Goal: Task Accomplishment & Management: Use online tool/utility

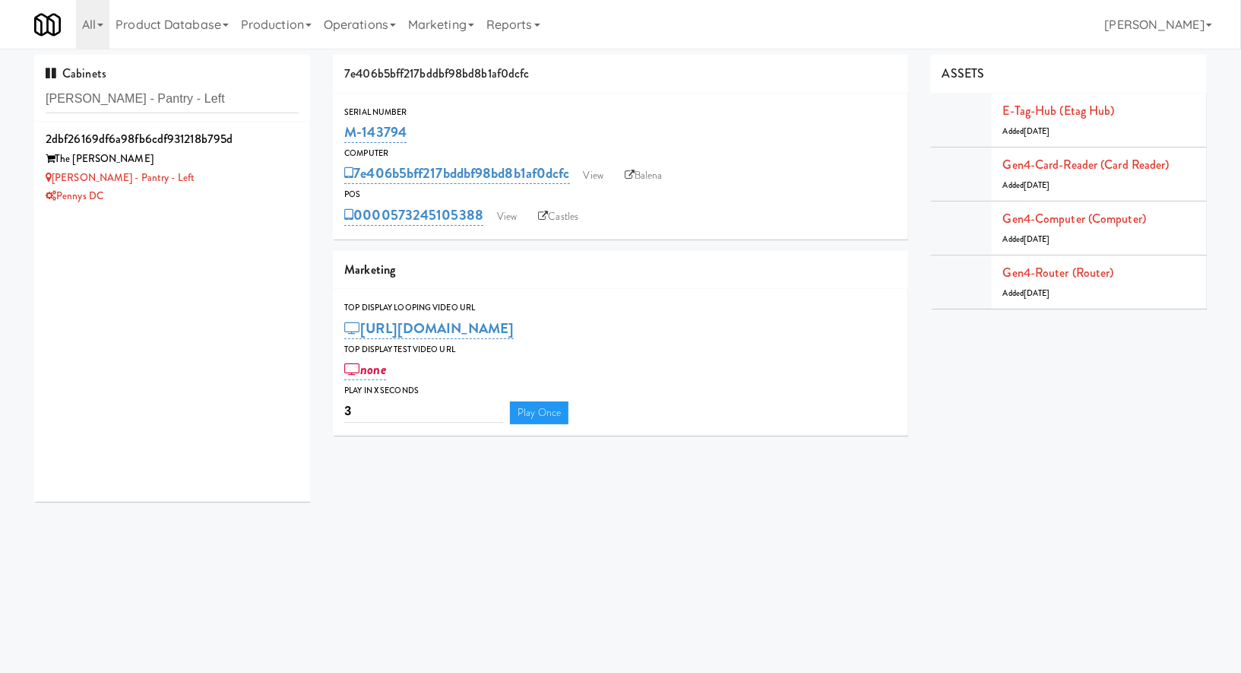
click at [226, 158] on div "The [PERSON_NAME]" at bounding box center [172, 159] width 253 height 19
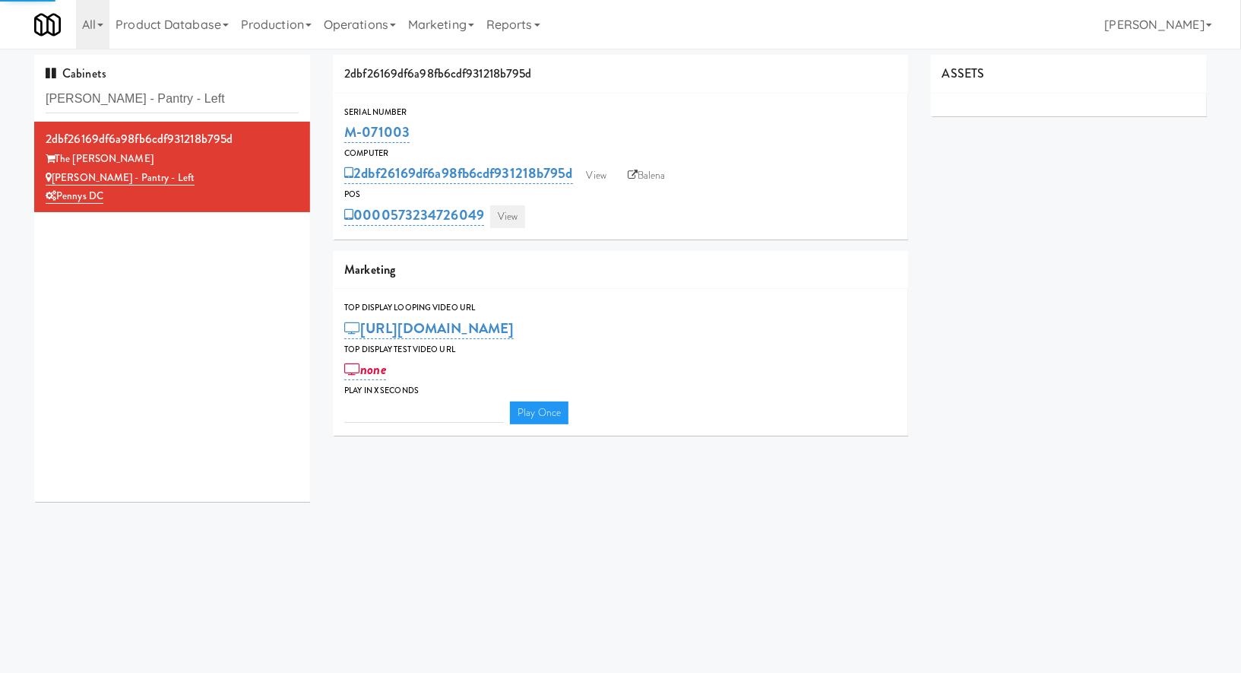
type input "3"
click at [512, 217] on link "View" at bounding box center [507, 216] width 35 height 23
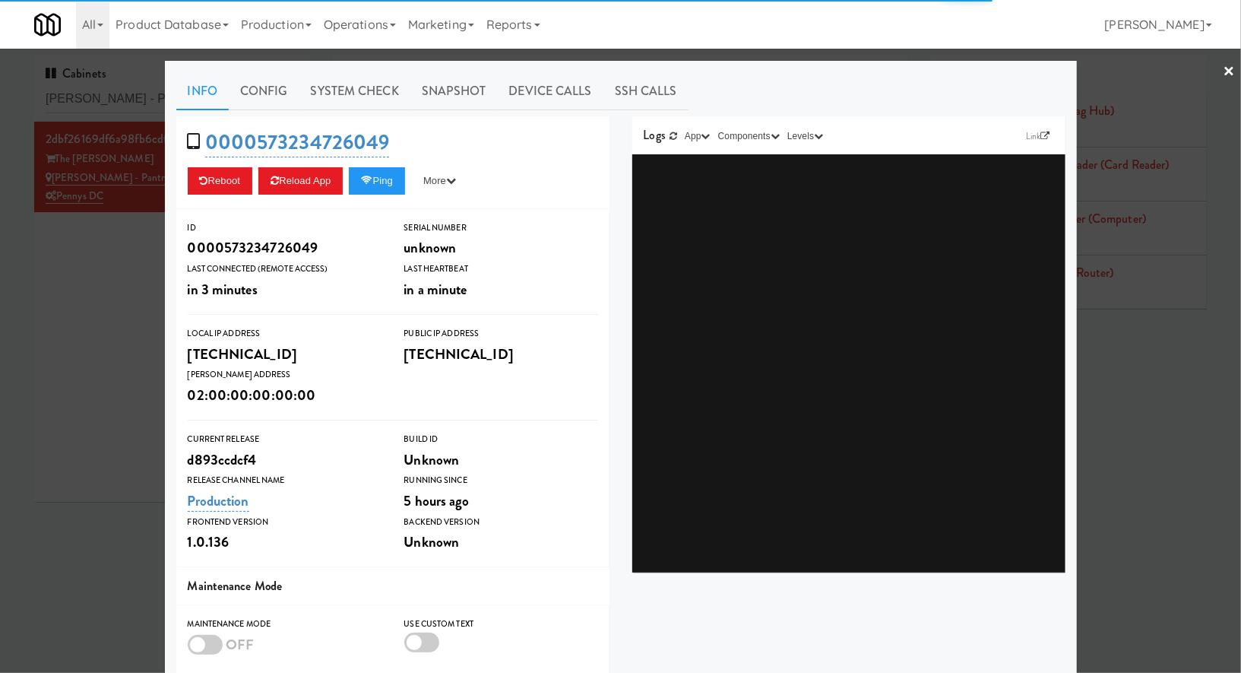
click at [368, 99] on link "System Check" at bounding box center [354, 91] width 111 height 38
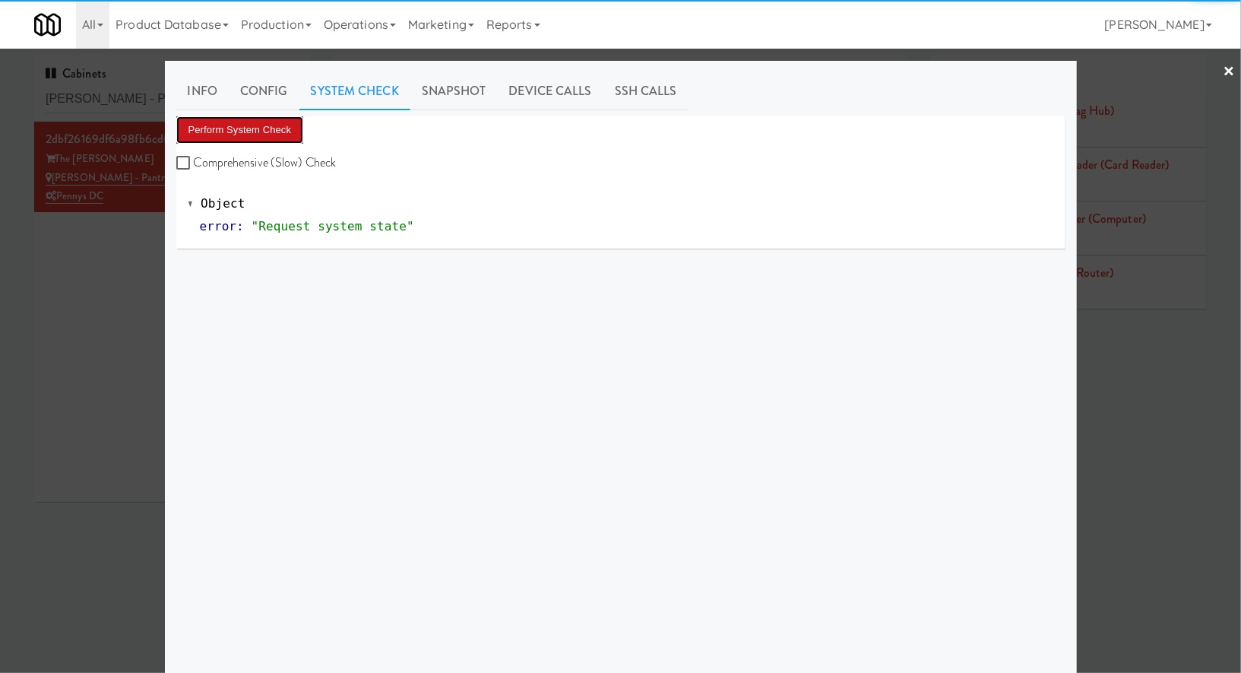
click at [279, 126] on button "Perform System Check" at bounding box center [240, 129] width 128 height 27
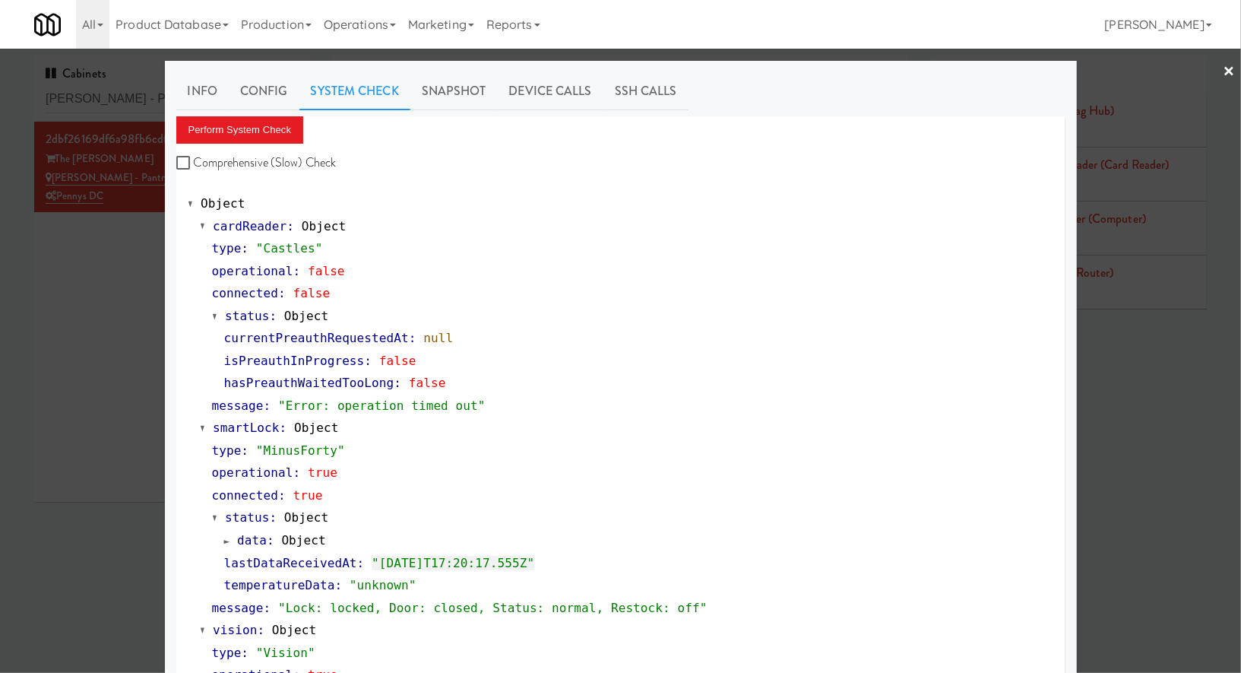
click at [114, 100] on div at bounding box center [620, 336] width 1241 height 673
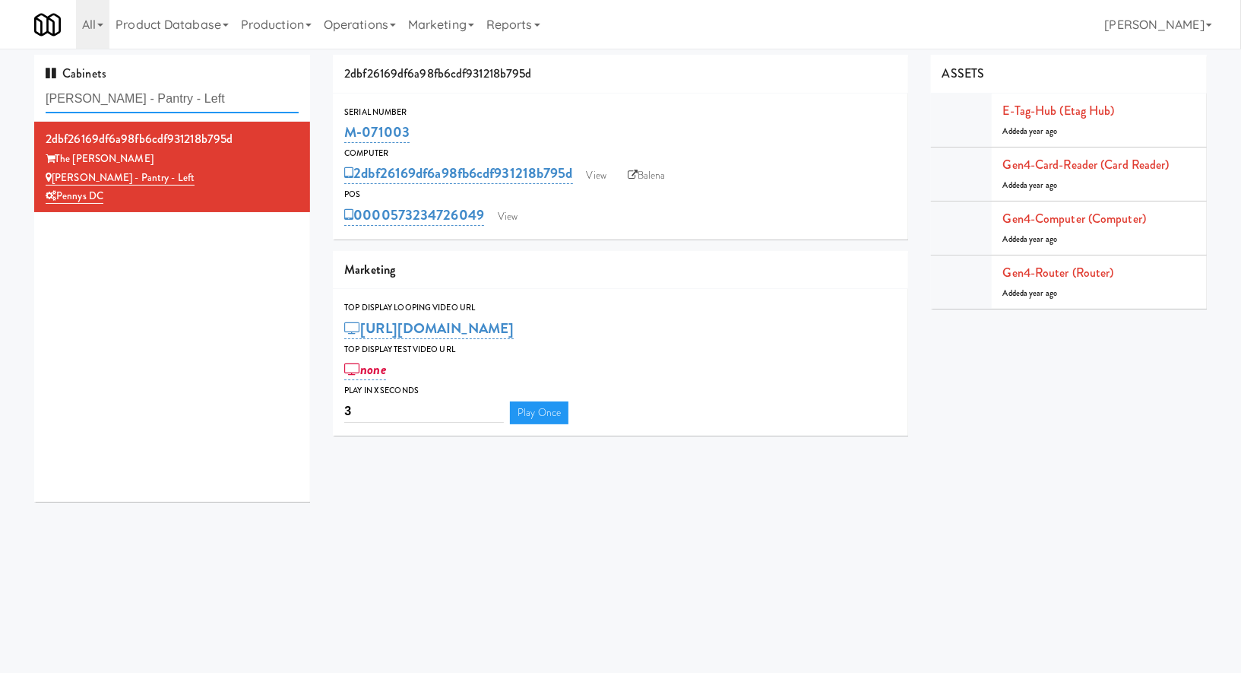
click at [114, 100] on input "[PERSON_NAME] - Pantry - Left" at bounding box center [172, 99] width 253 height 28
paste input "BMP - Cooler"
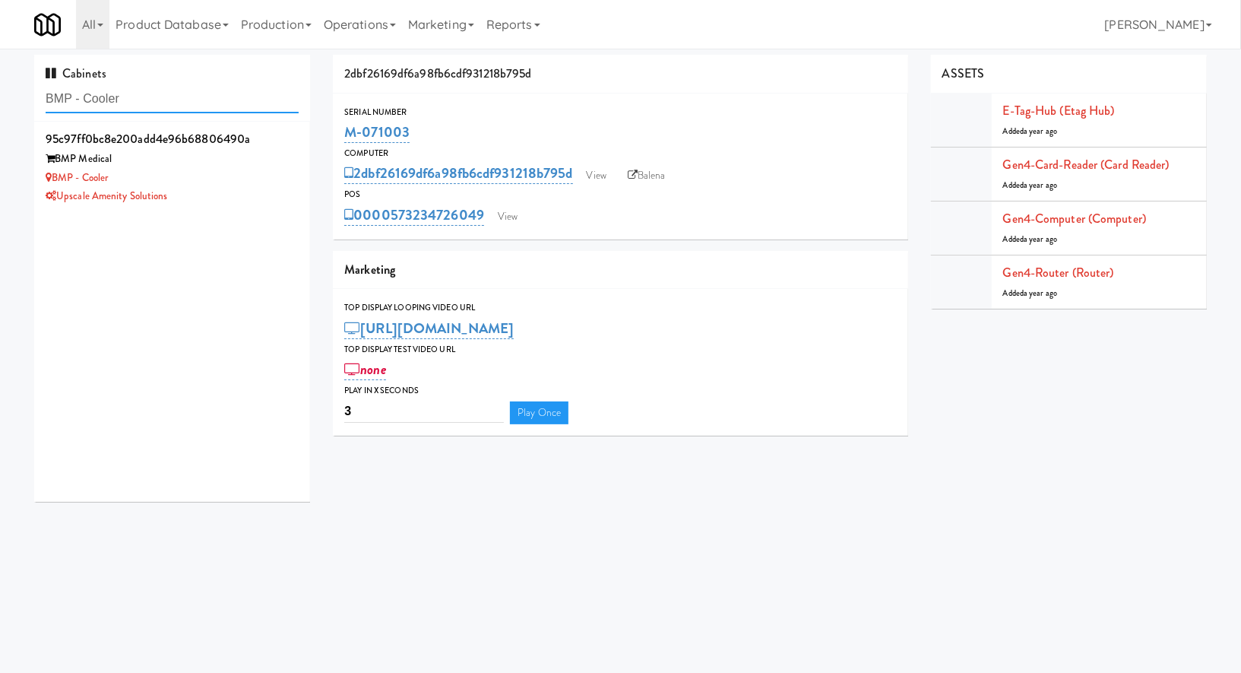
type input "BMP - Cooler"
click at [255, 182] on div "BMP - Cooler" at bounding box center [172, 178] width 253 height 19
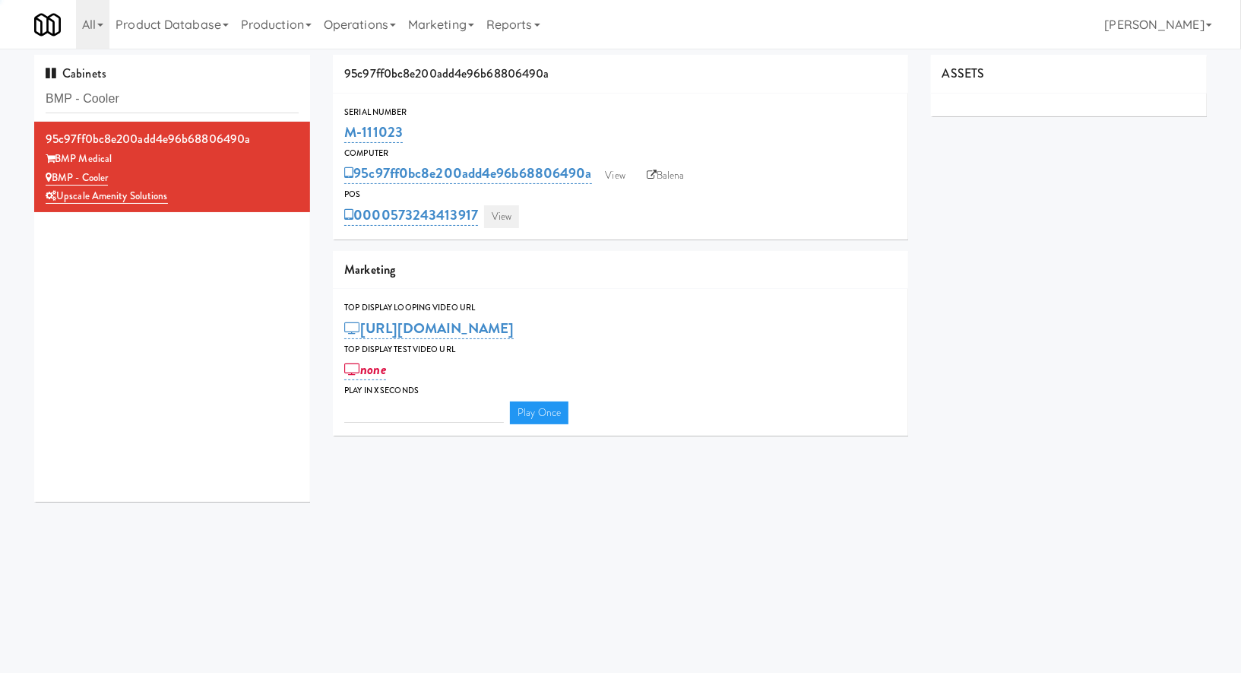
type input "3"
click at [499, 212] on link "View" at bounding box center [501, 216] width 35 height 23
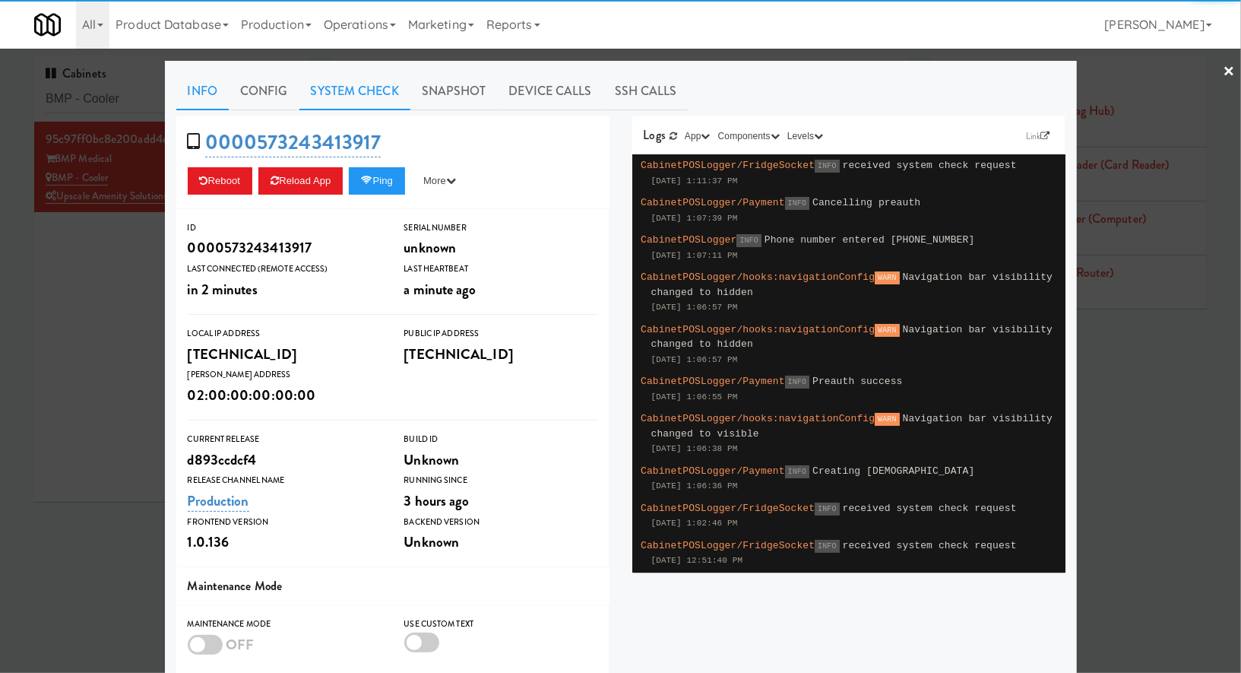
click at [382, 90] on link "System Check" at bounding box center [354, 91] width 111 height 38
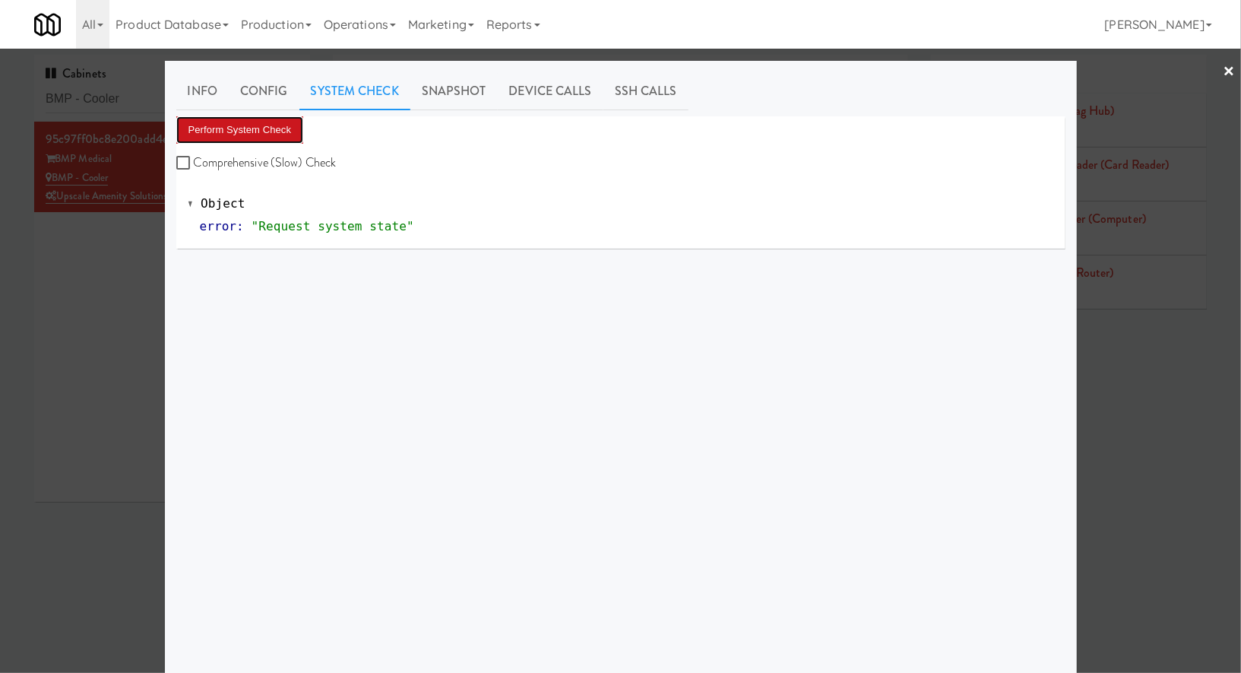
click at [278, 126] on button "Perform System Check" at bounding box center [240, 129] width 128 height 27
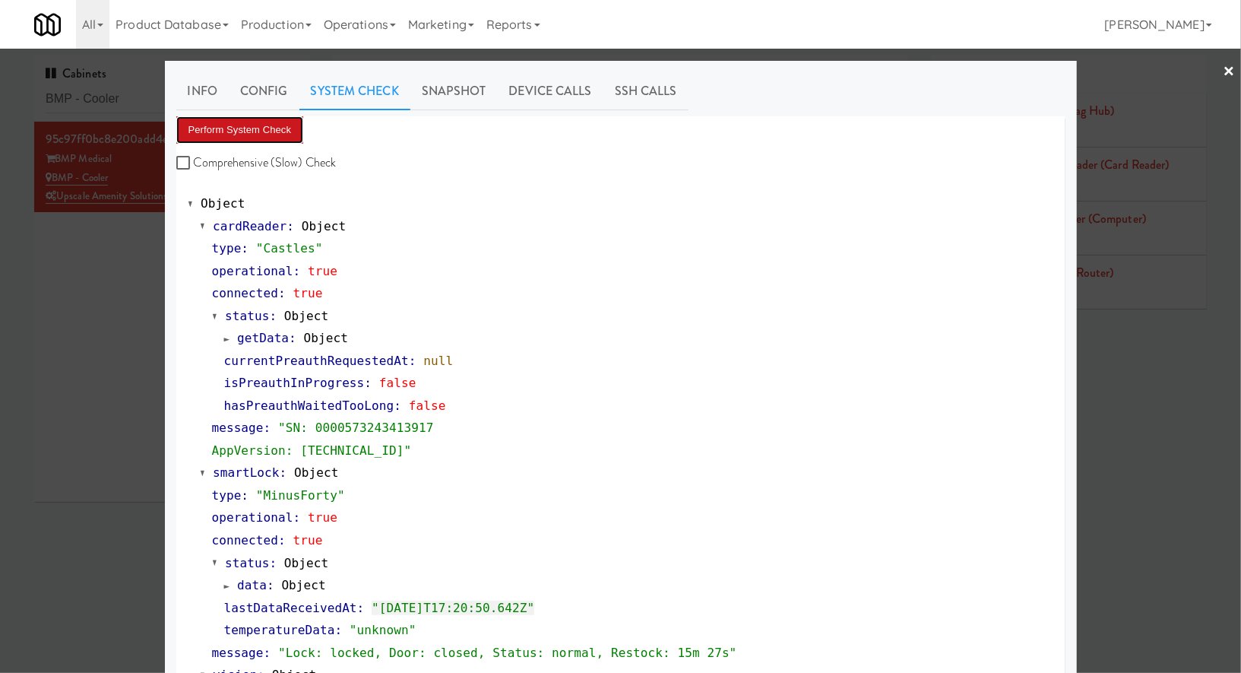
click at [278, 132] on button "Perform System Check" at bounding box center [240, 129] width 128 height 27
click at [133, 314] on div at bounding box center [620, 336] width 1241 height 673
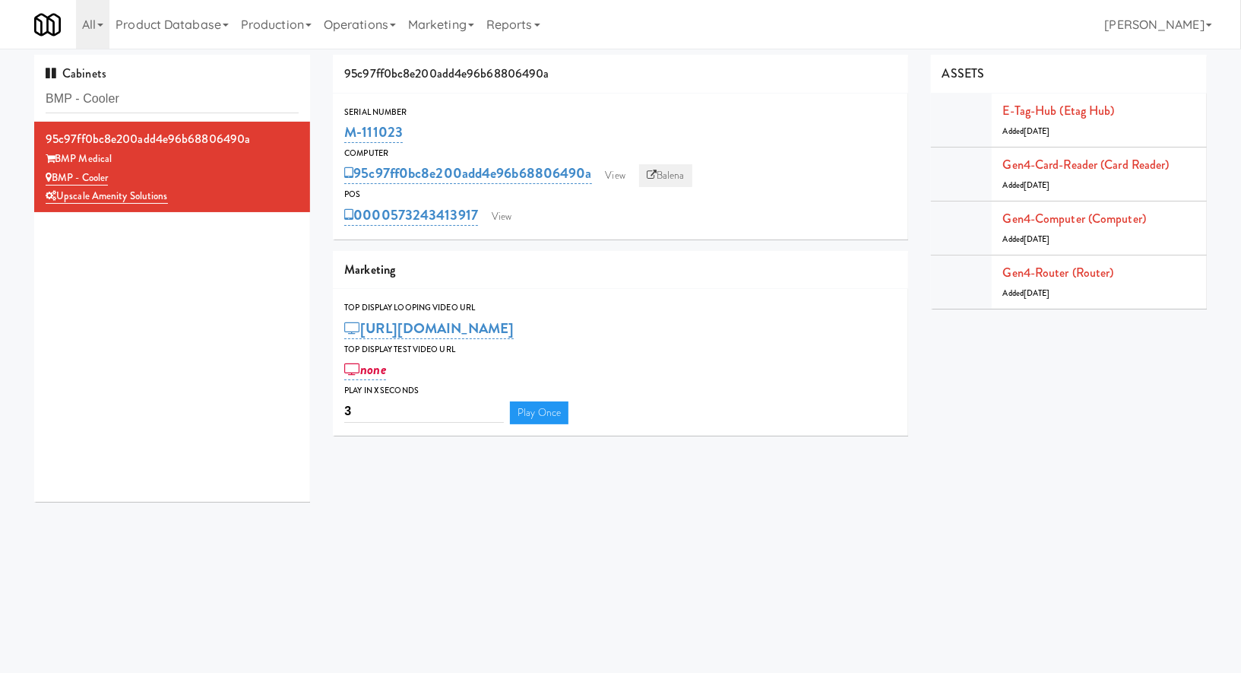
click at [676, 174] on link "Balena" at bounding box center [665, 175] width 53 height 23
click at [503, 218] on link "View" at bounding box center [501, 216] width 35 height 23
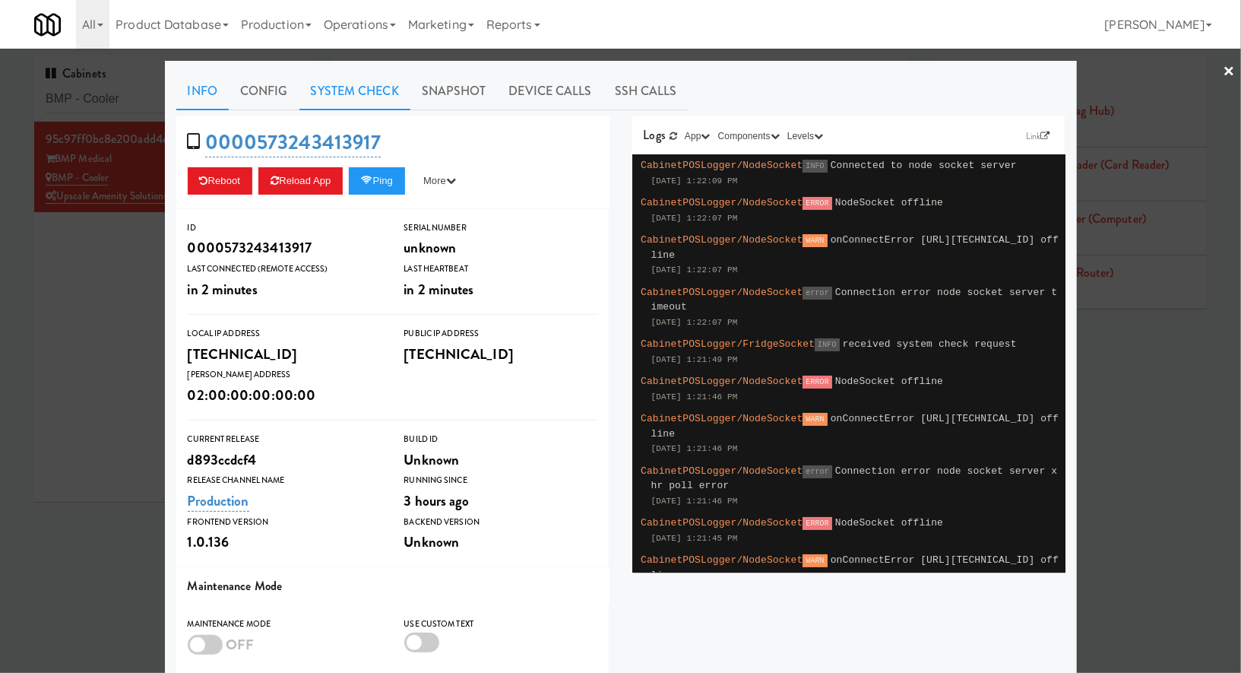
click at [321, 97] on link "System Check" at bounding box center [354, 91] width 111 height 38
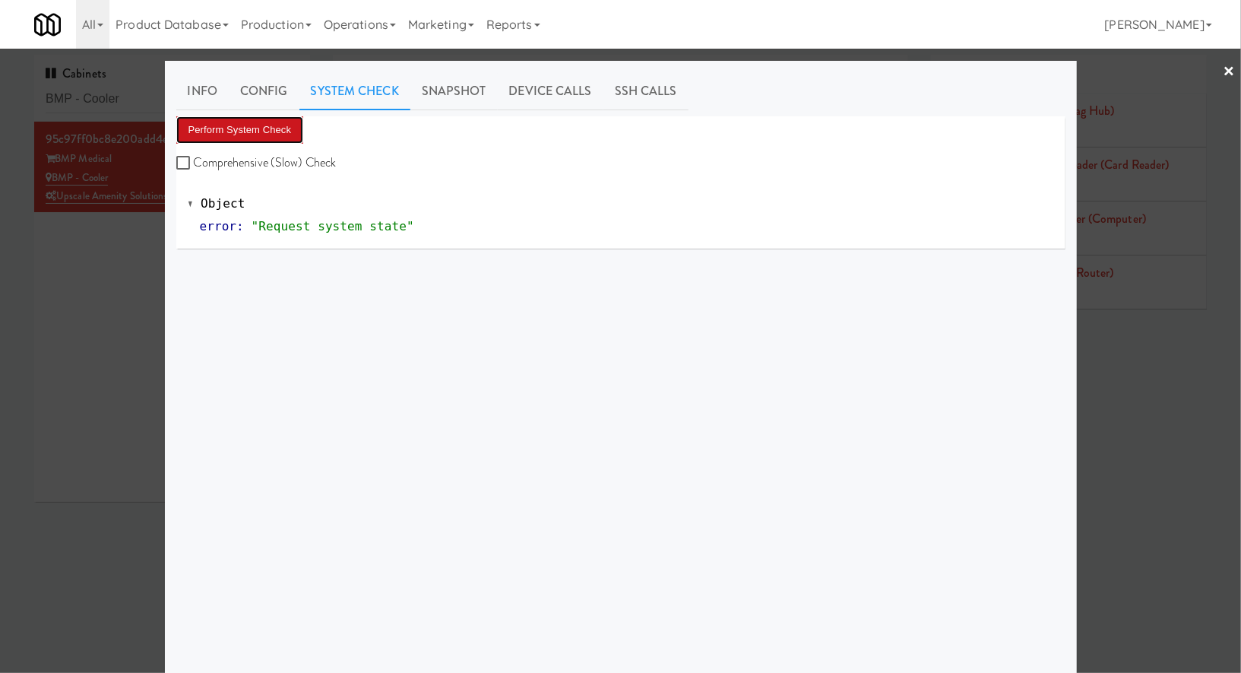
click at [278, 127] on button "Perform System Check" at bounding box center [240, 129] width 128 height 27
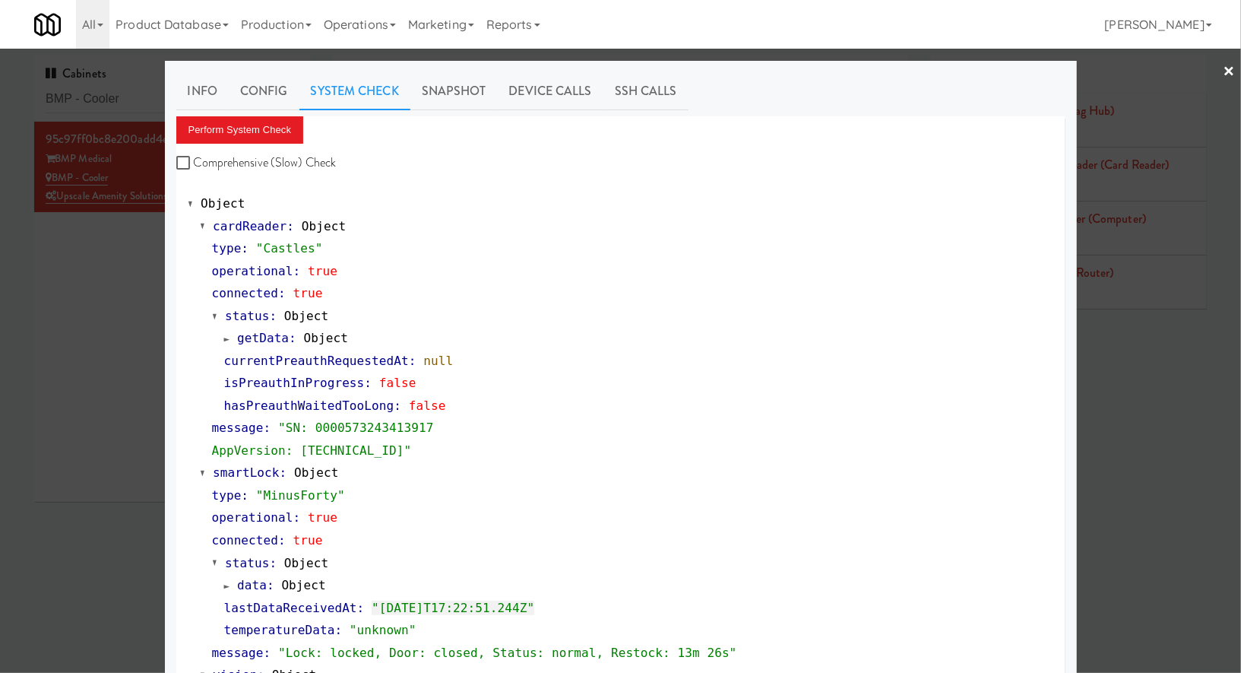
click at [148, 101] on div at bounding box center [620, 336] width 1241 height 673
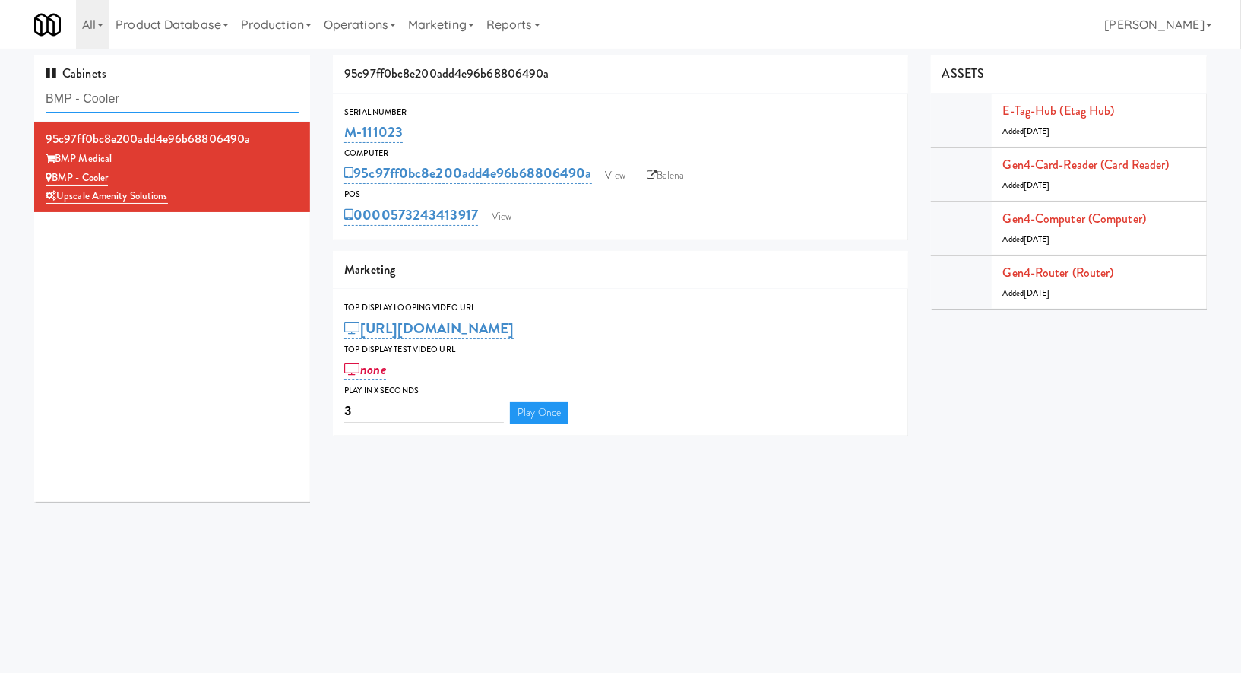
click at [148, 101] on input "BMP - Cooler" at bounding box center [172, 99] width 253 height 28
type input "armada"
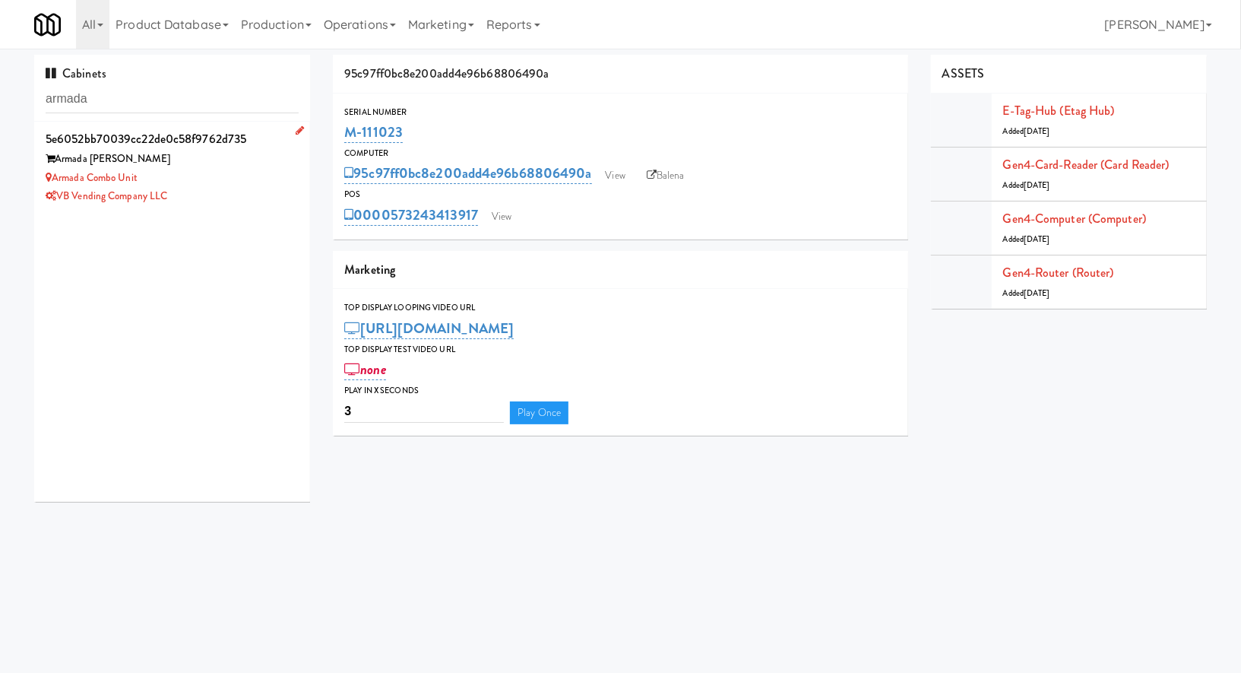
click at [203, 193] on div "VB Vending Company LLC" at bounding box center [172, 196] width 253 height 19
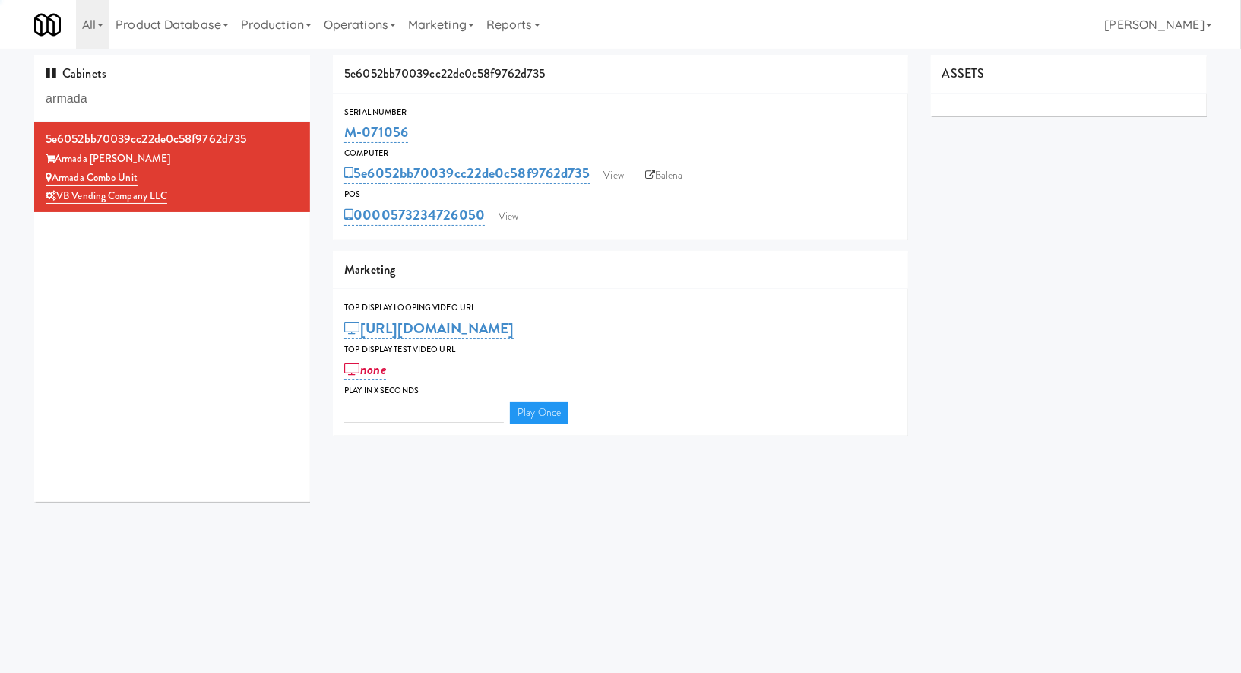
type input "3"
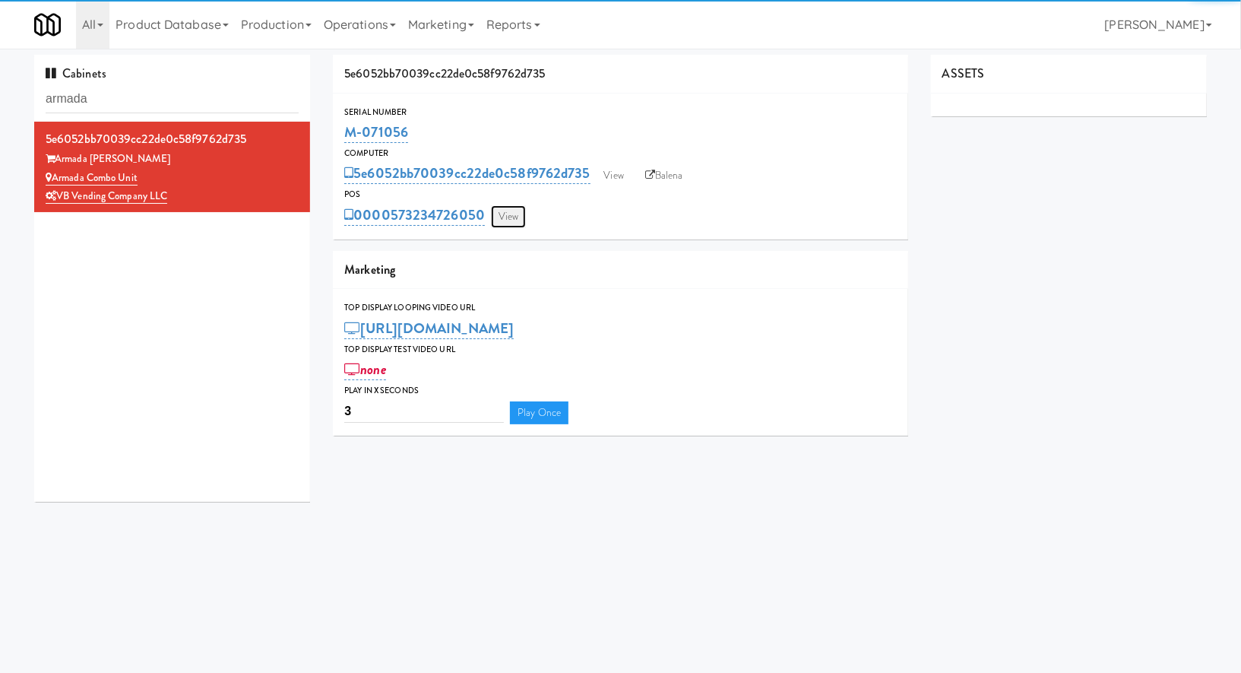
click at [522, 220] on link "View" at bounding box center [508, 216] width 35 height 23
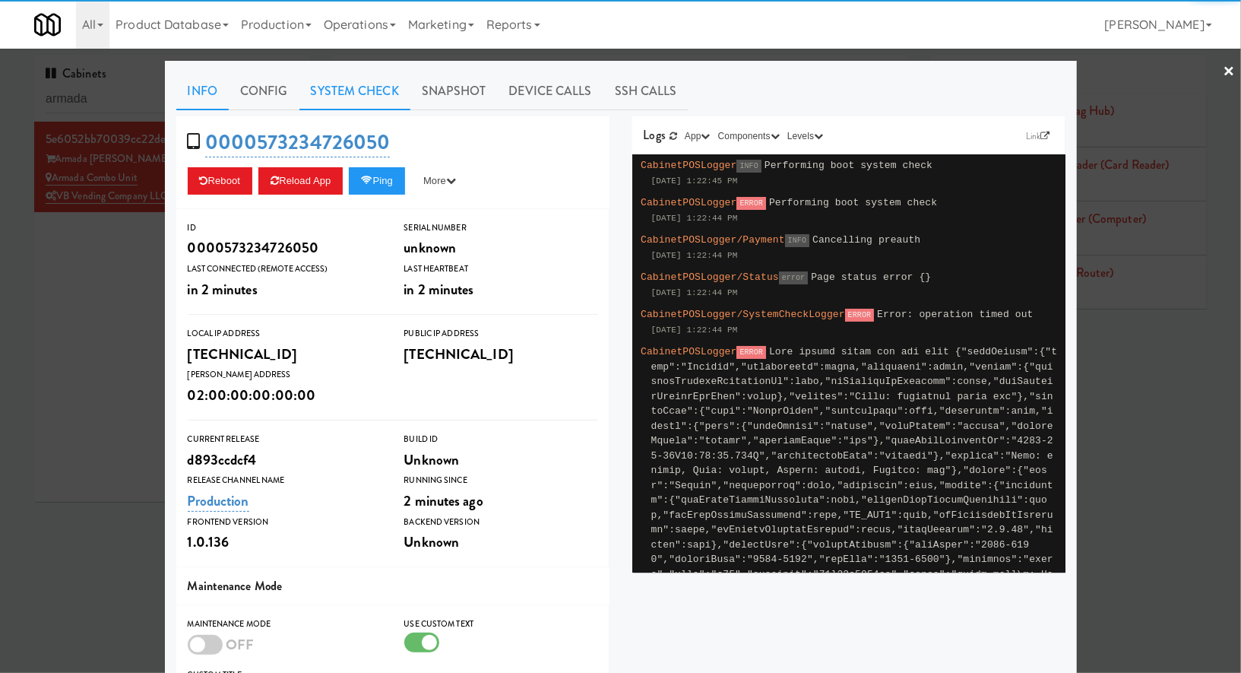
click at [359, 95] on link "System Check" at bounding box center [354, 91] width 111 height 38
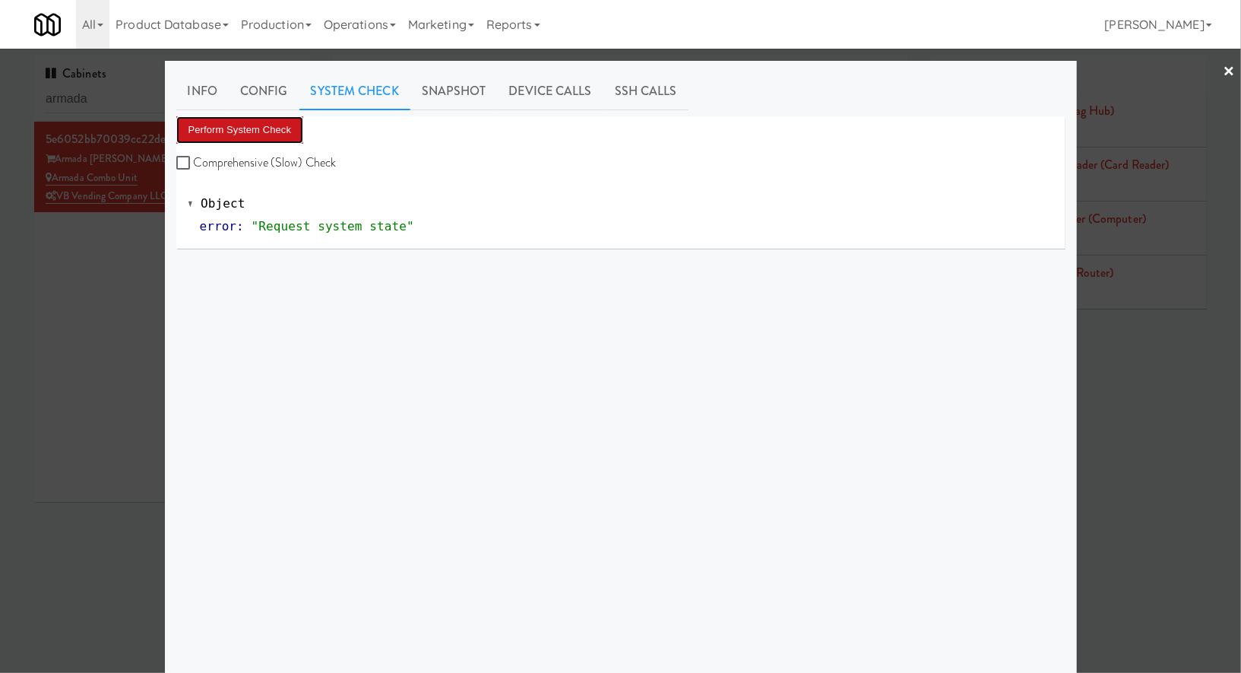
click at [283, 121] on button "Perform System Check" at bounding box center [240, 129] width 128 height 27
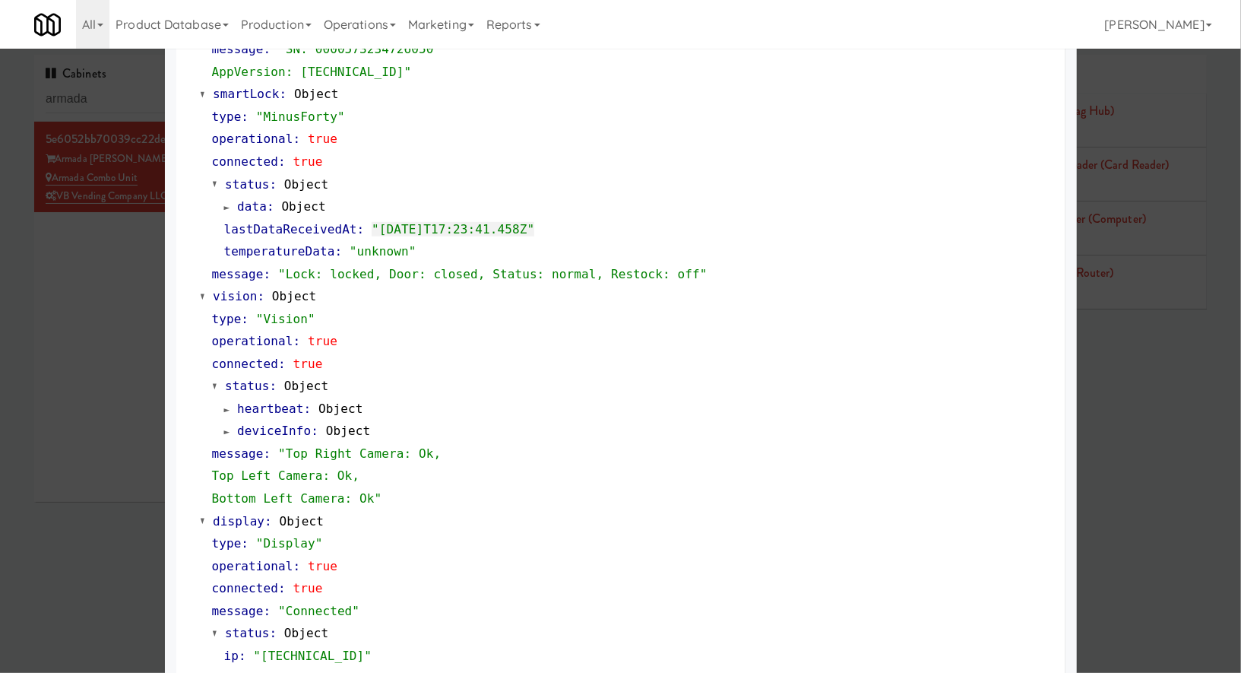
scroll to position [529, 0]
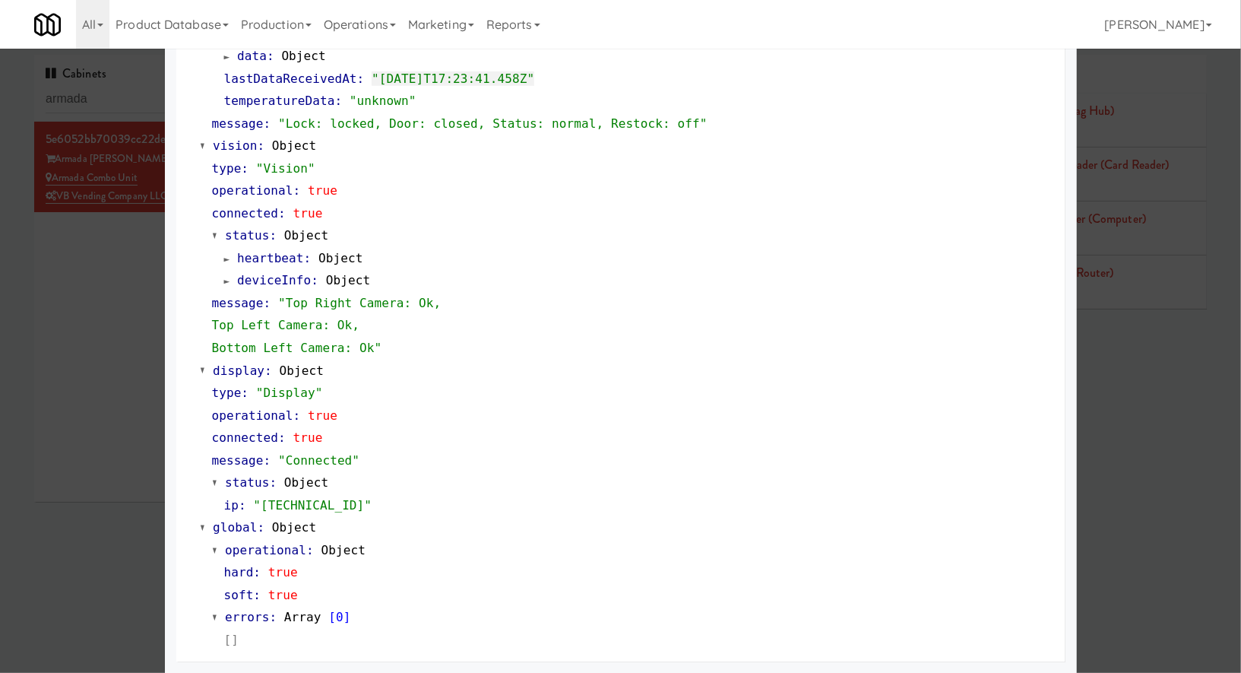
click at [117, 246] on div at bounding box center [620, 336] width 1241 height 673
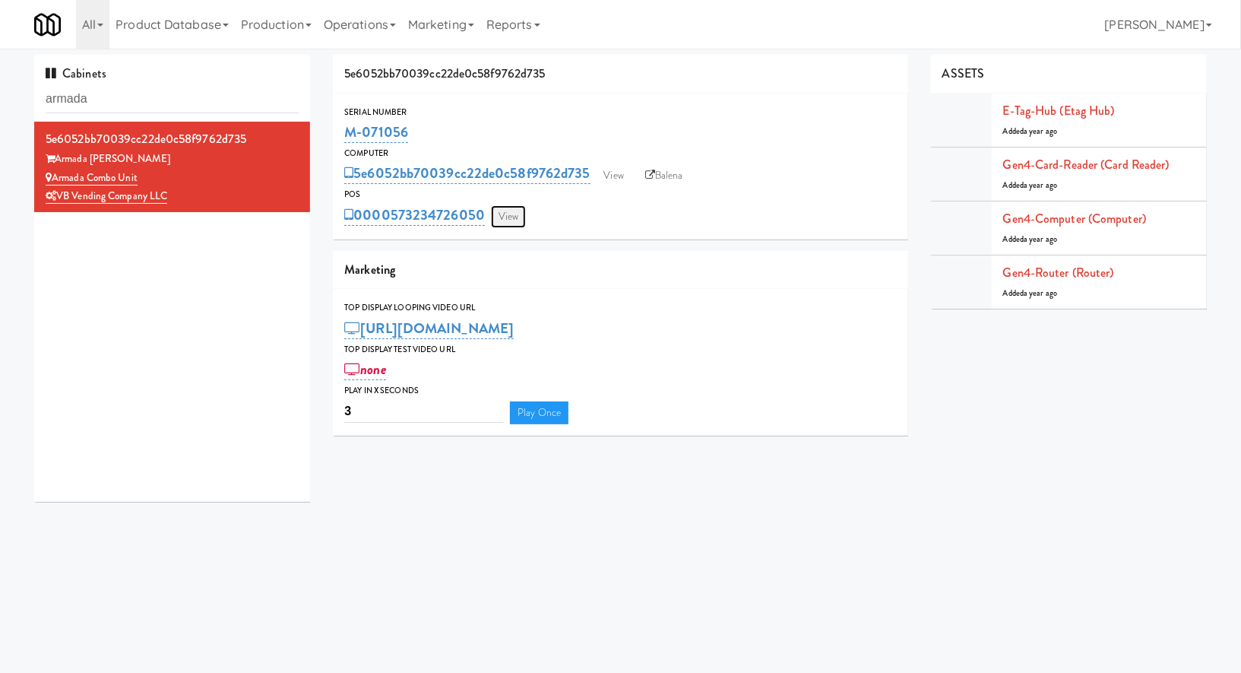
click at [509, 214] on link "View" at bounding box center [508, 216] width 35 height 23
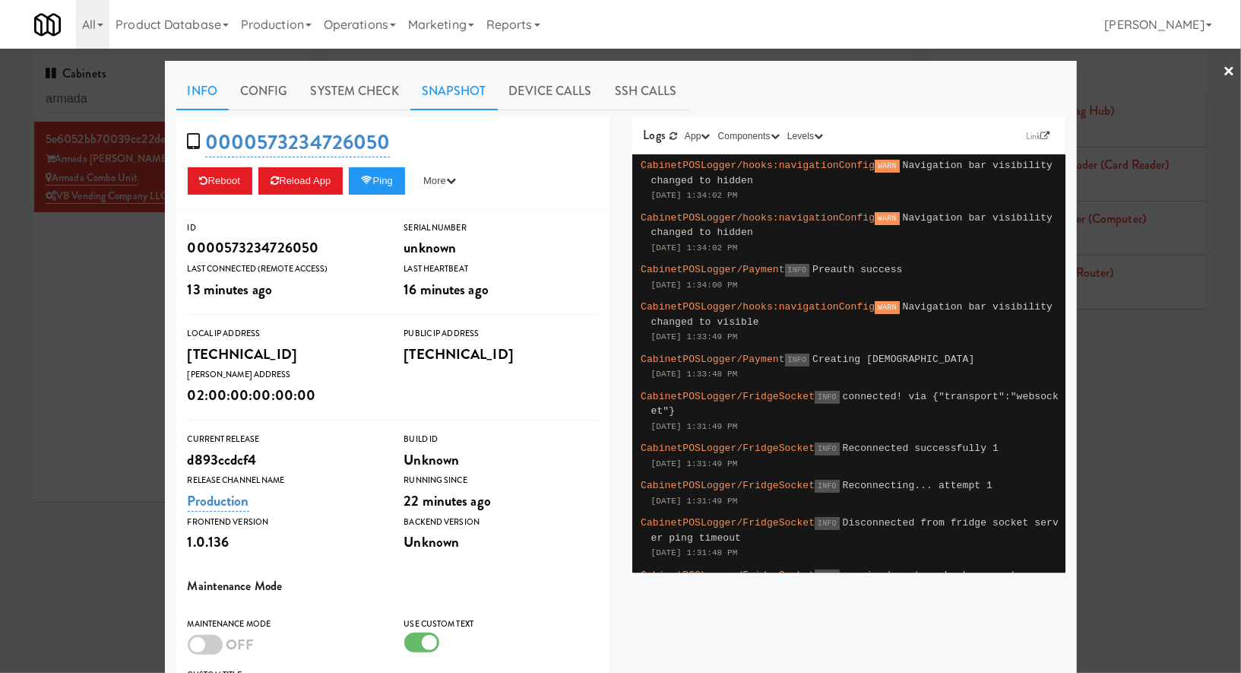
click at [455, 98] on link "Snapshot" at bounding box center [453, 91] width 87 height 38
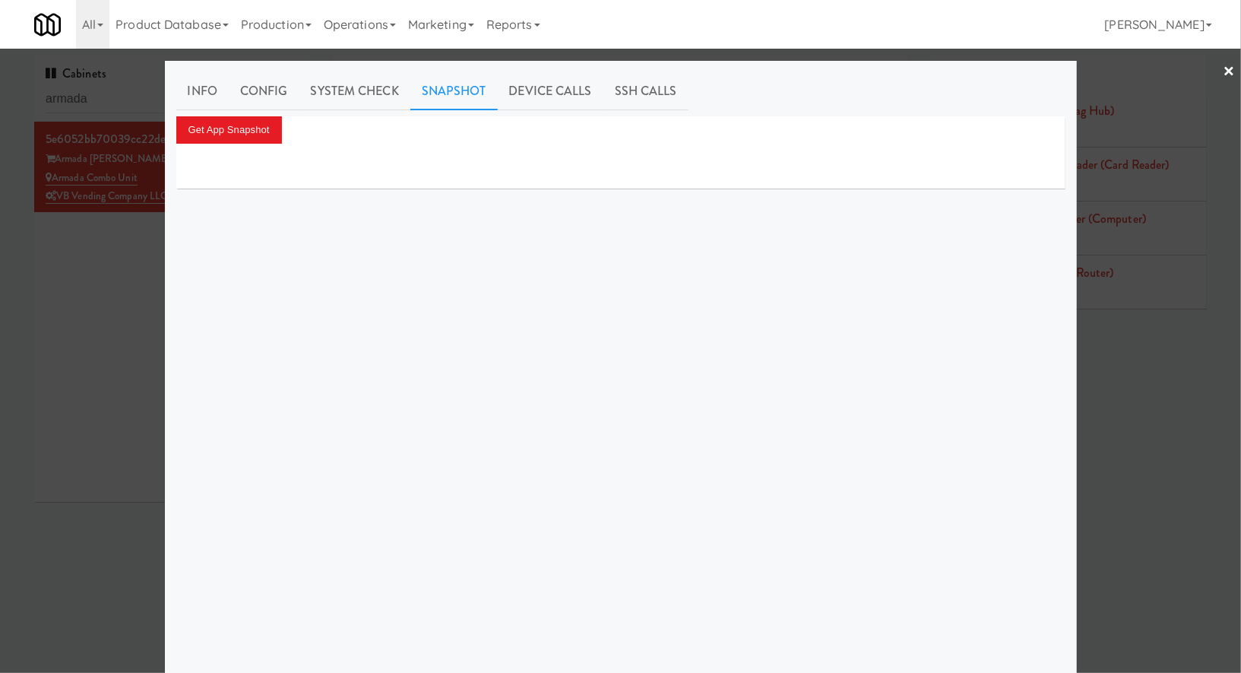
click at [265, 144] on div at bounding box center [620, 167] width 889 height 46
click at [255, 119] on button "Get App Snapshot" at bounding box center [229, 129] width 106 height 27
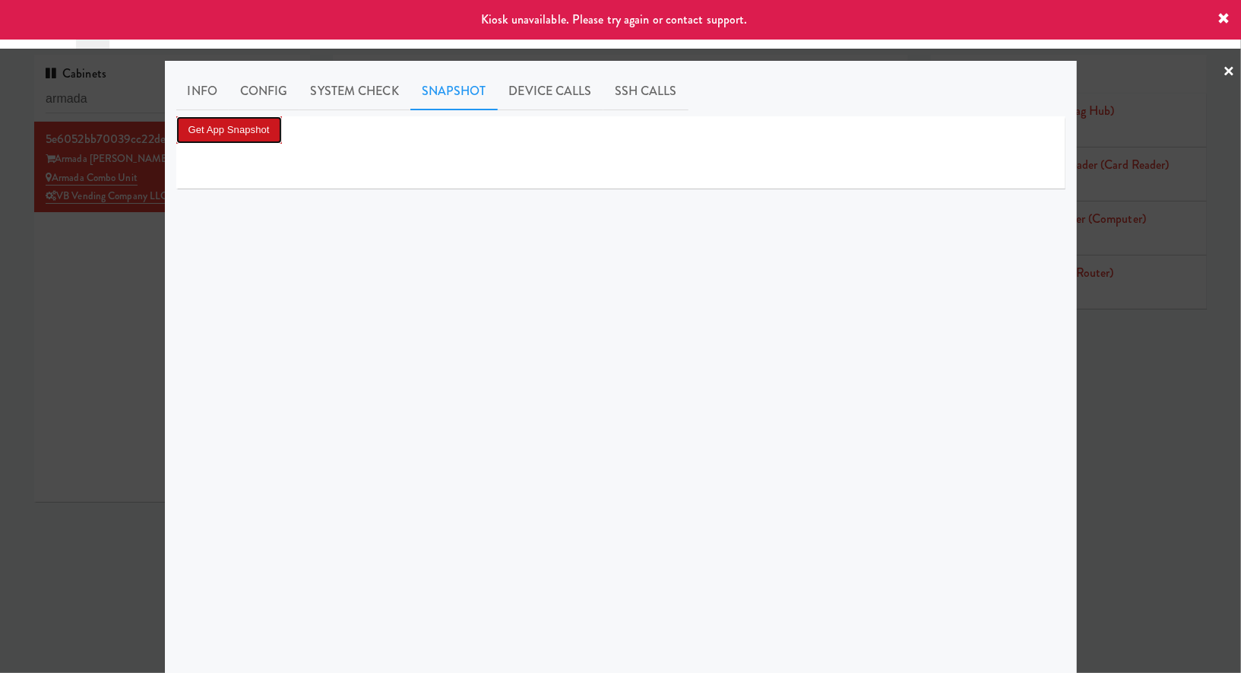
click at [255, 119] on button "Get App Snapshot" at bounding box center [229, 129] width 106 height 27
click at [50, 293] on div at bounding box center [620, 336] width 1241 height 673
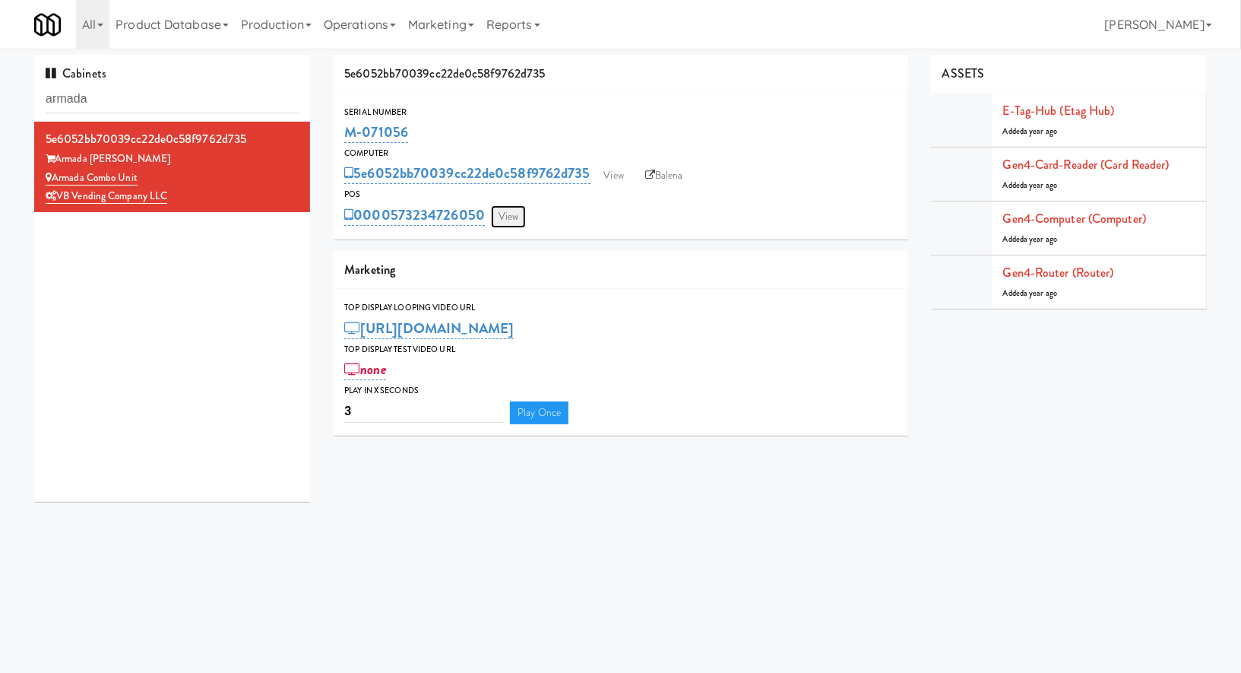
click at [519, 217] on link "View" at bounding box center [508, 216] width 35 height 23
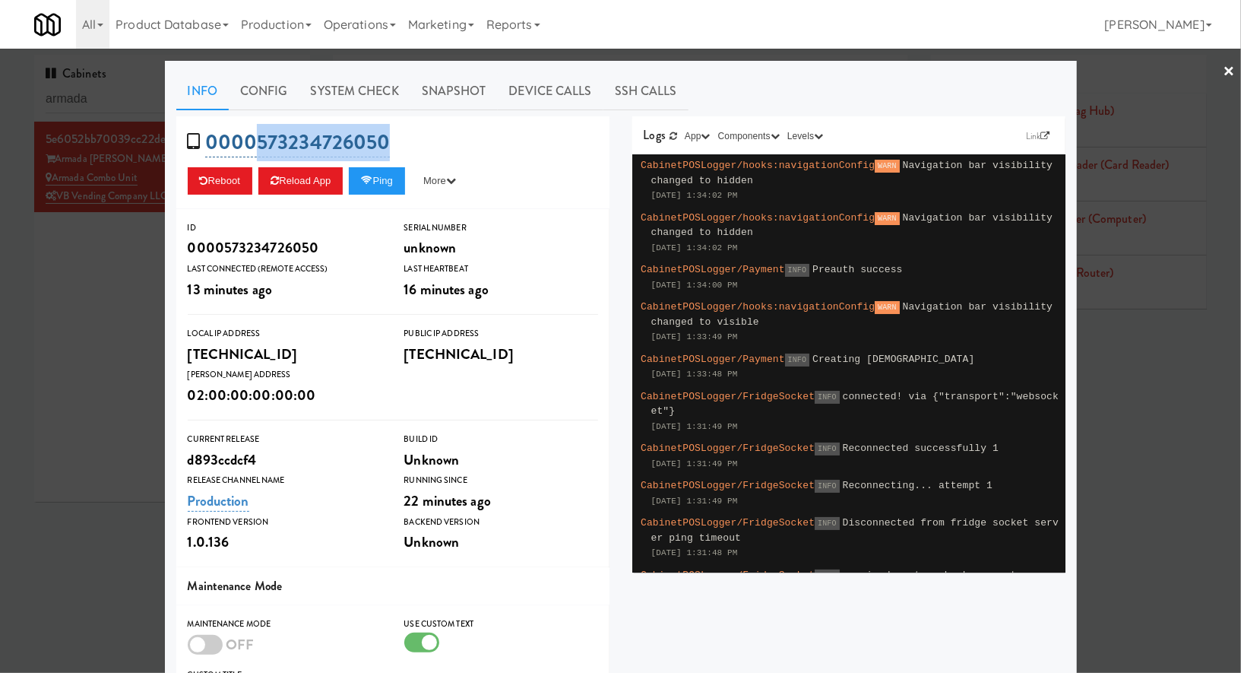
drag, startPoint x: 421, startPoint y: 142, endPoint x: 258, endPoint y: 146, distance: 163.5
click at [258, 146] on div "0000573234726050 Reboot Reload App Ping More Ping Server Restart Server Force R…" at bounding box center [392, 162] width 433 height 93
copy link "573234726050"
click at [366, 85] on link "System Check" at bounding box center [354, 91] width 111 height 38
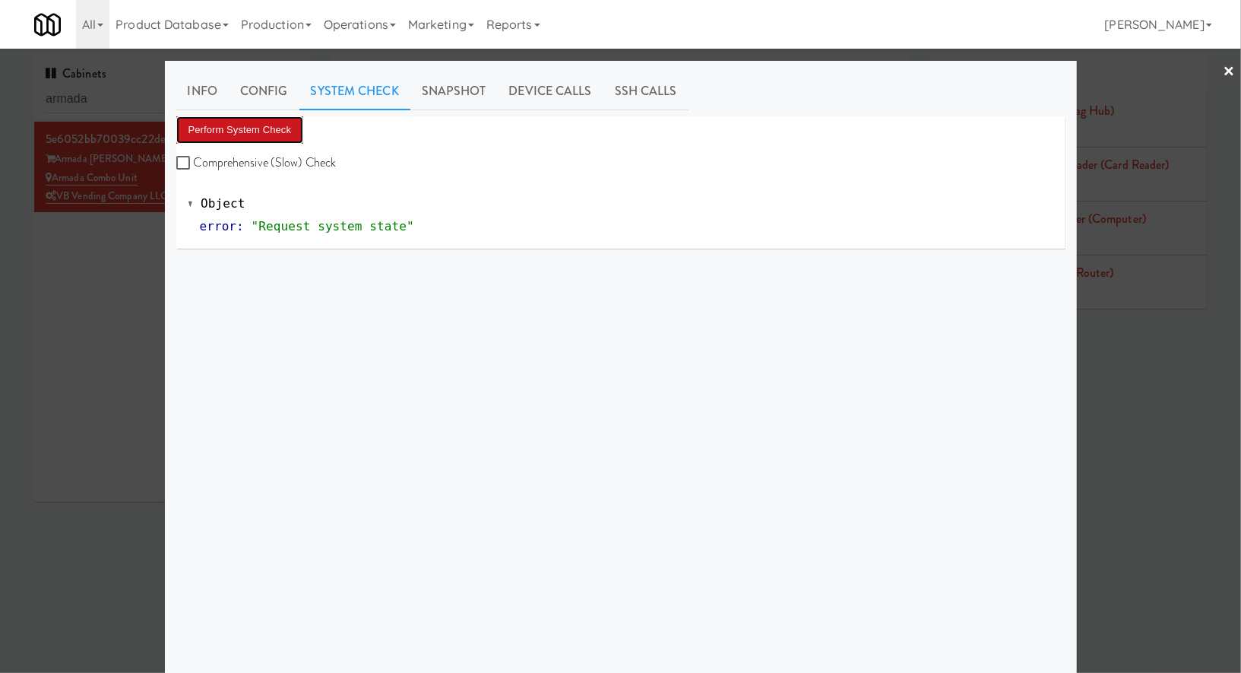
click at [258, 119] on button "Perform System Check" at bounding box center [240, 129] width 128 height 27
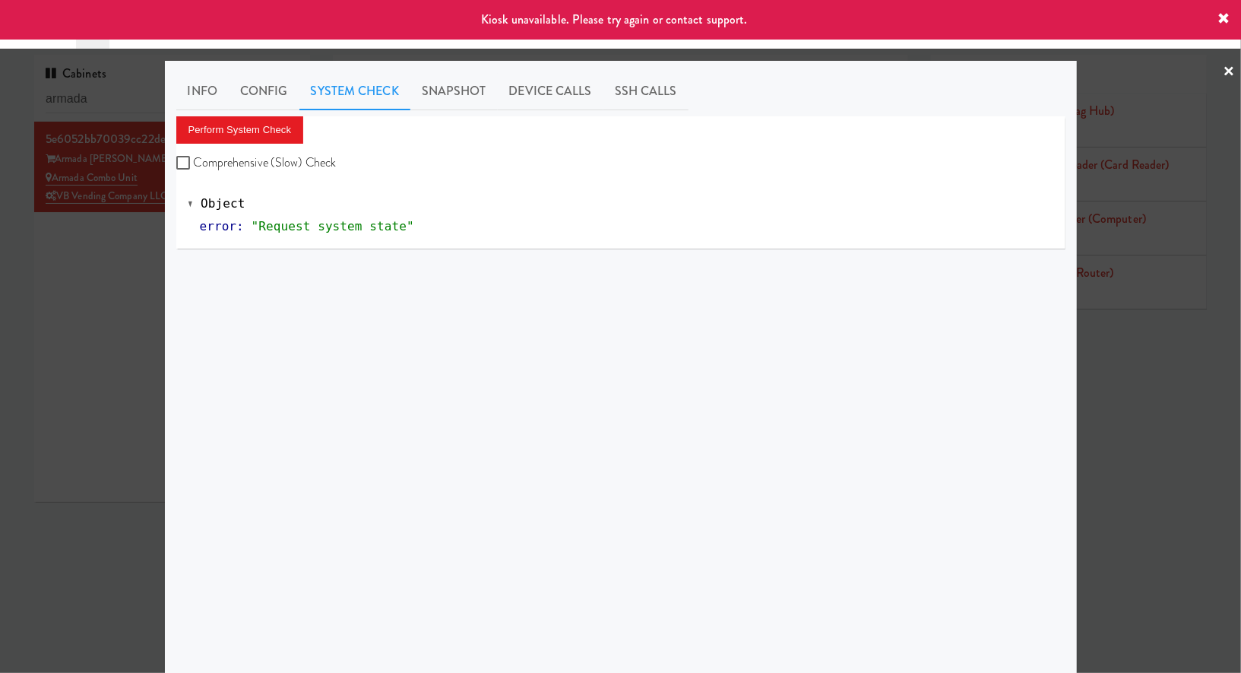
click at [78, 296] on div at bounding box center [620, 336] width 1241 height 673
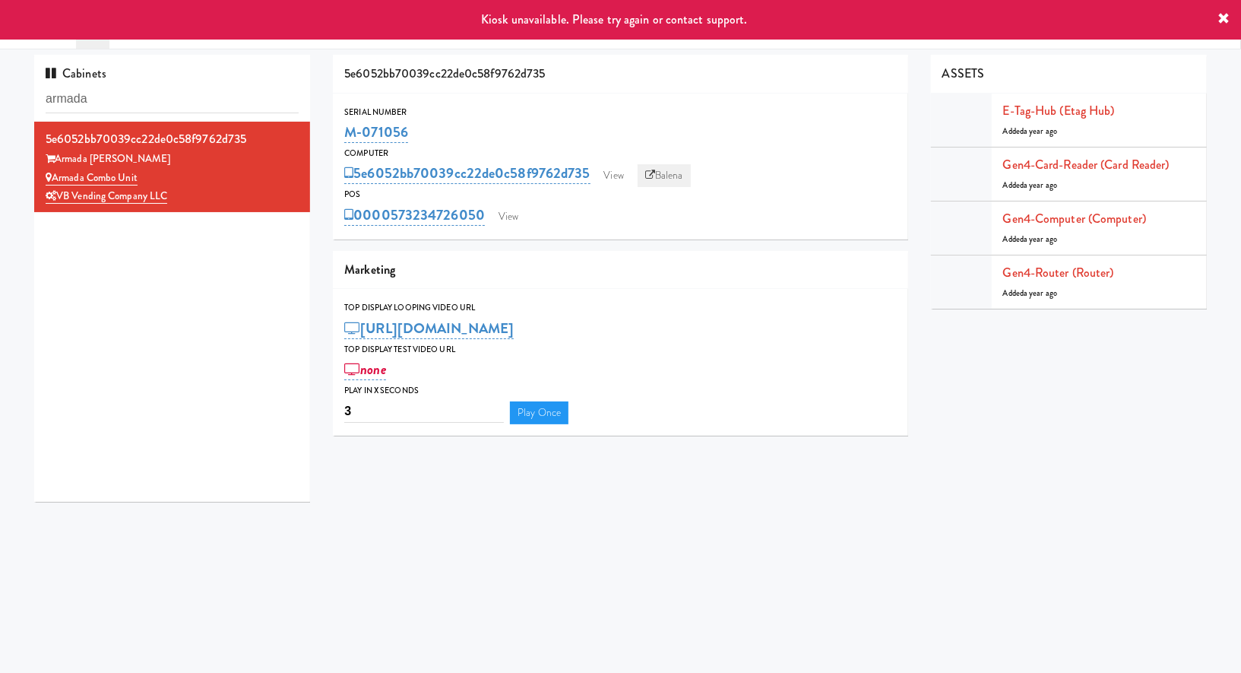
click at [668, 170] on link "Balena" at bounding box center [664, 175] width 53 height 23
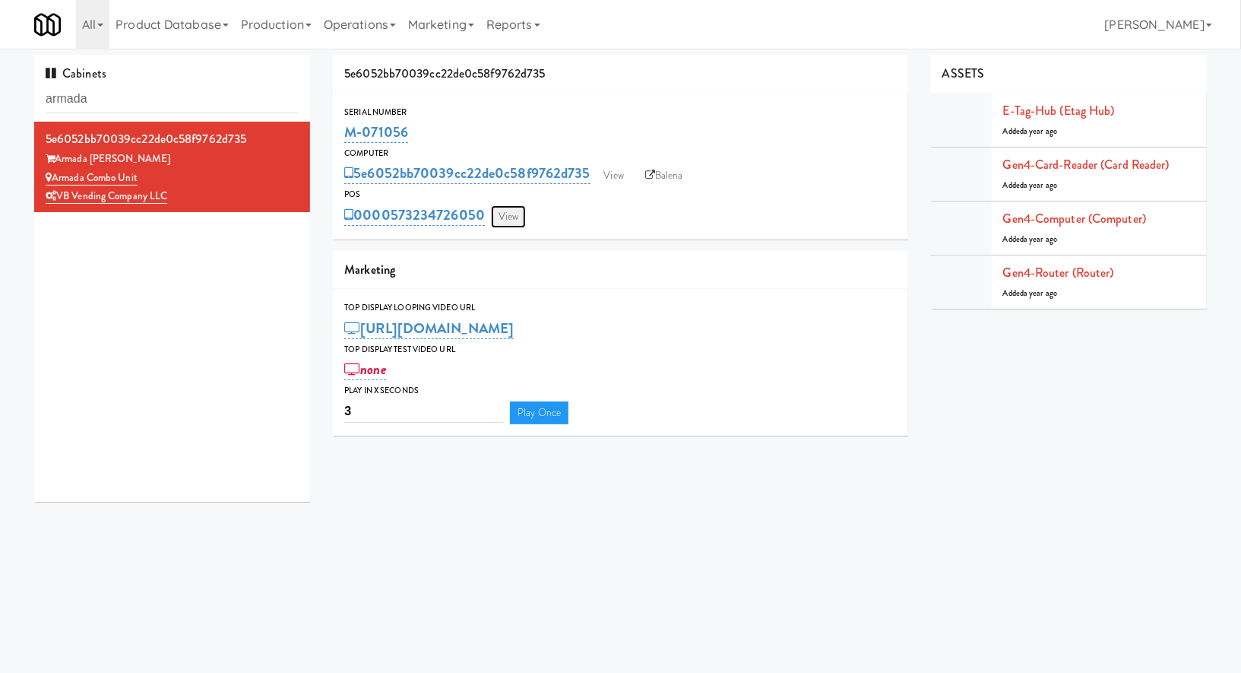
click at [507, 225] on link "View" at bounding box center [508, 216] width 35 height 23
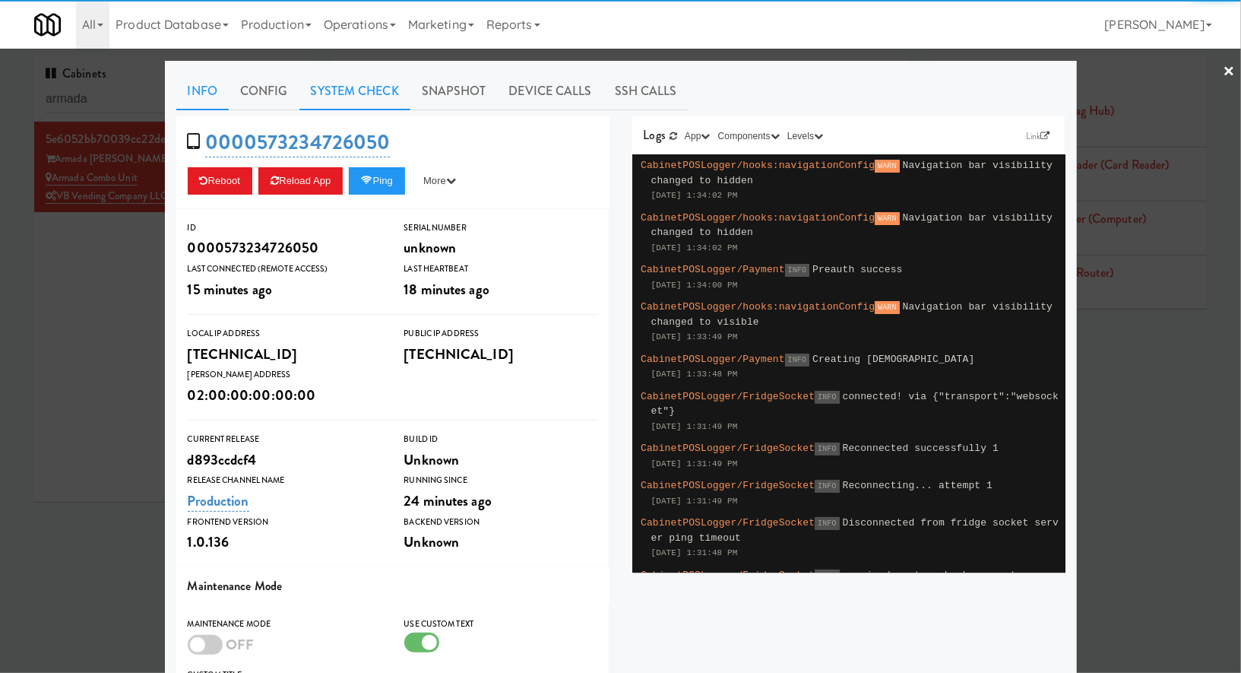
click at [350, 87] on link "System Check" at bounding box center [354, 91] width 111 height 38
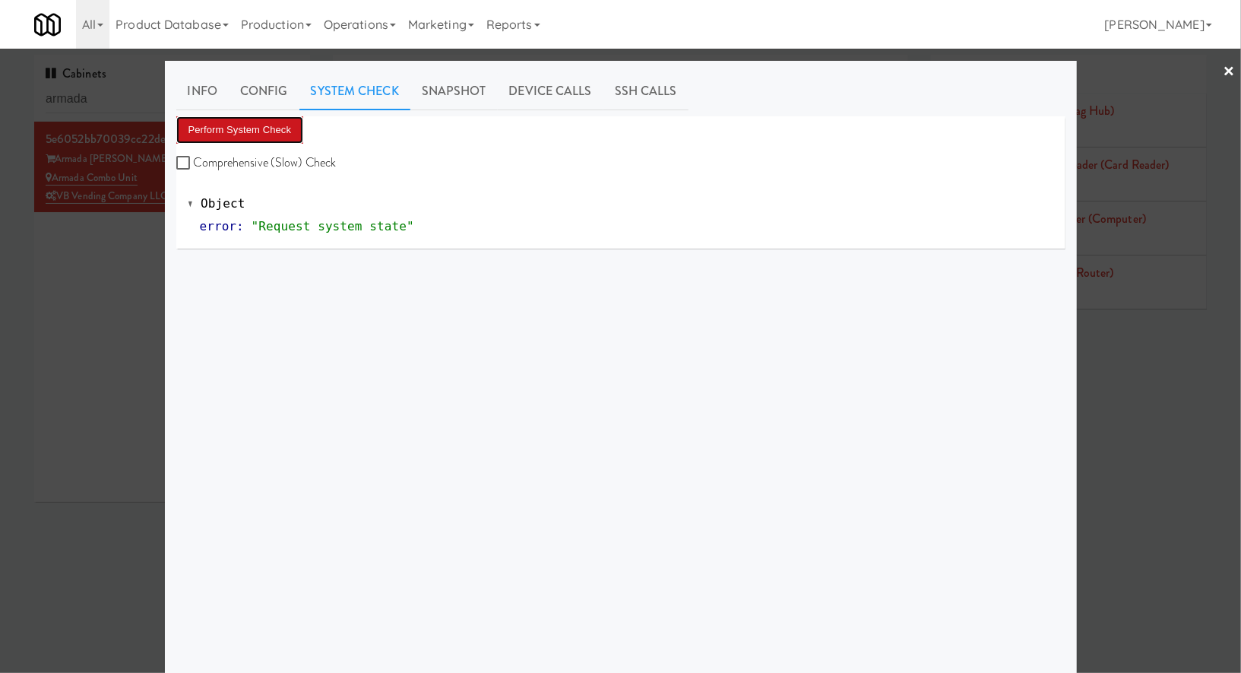
click at [281, 123] on button "Perform System Check" at bounding box center [240, 129] width 128 height 27
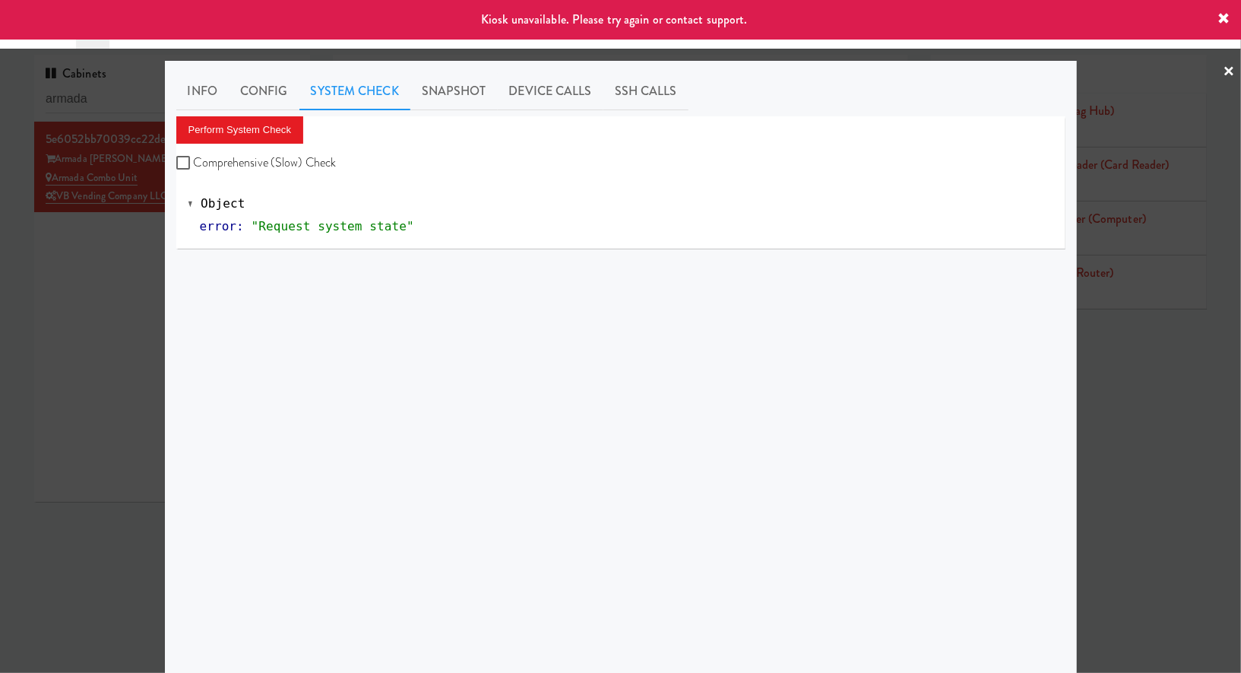
click at [127, 245] on div at bounding box center [620, 336] width 1241 height 673
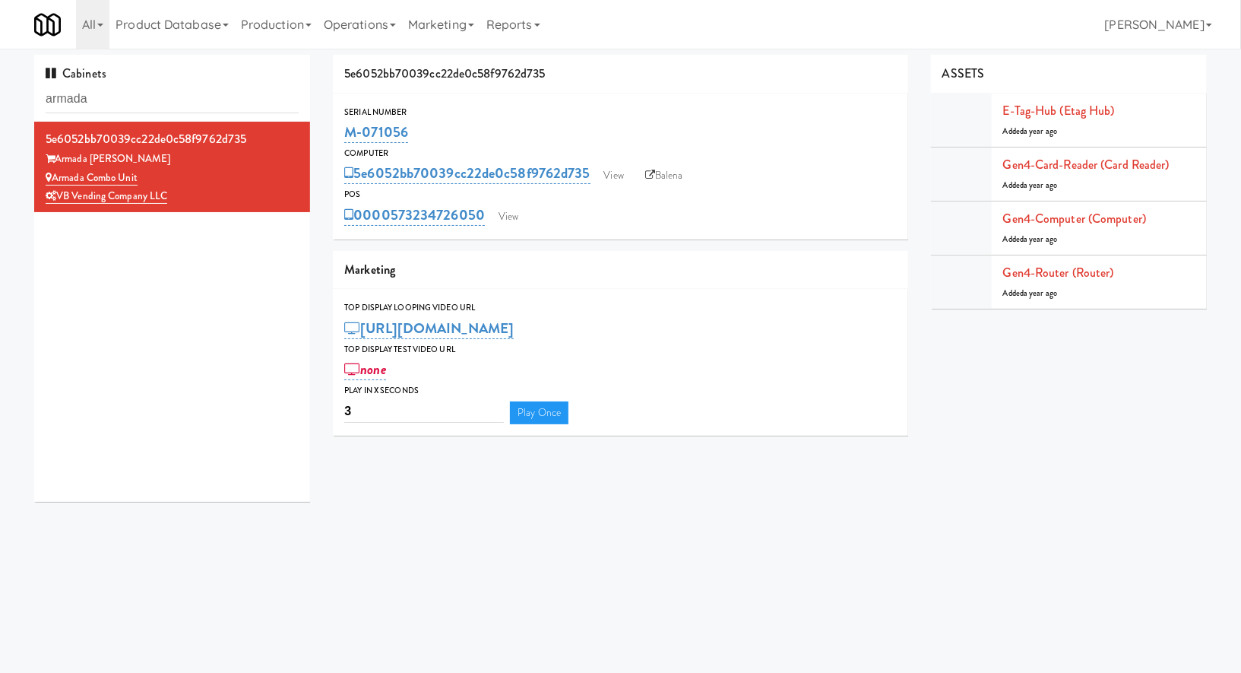
drag, startPoint x: 420, startPoint y: 137, endPoint x: 334, endPoint y: 135, distance: 85.9
click at [334, 135] on div "Serial Number M-071056" at bounding box center [620, 125] width 575 height 41
copy link "M-071056"
click at [177, 106] on input "armada" at bounding box center [172, 99] width 253 height 28
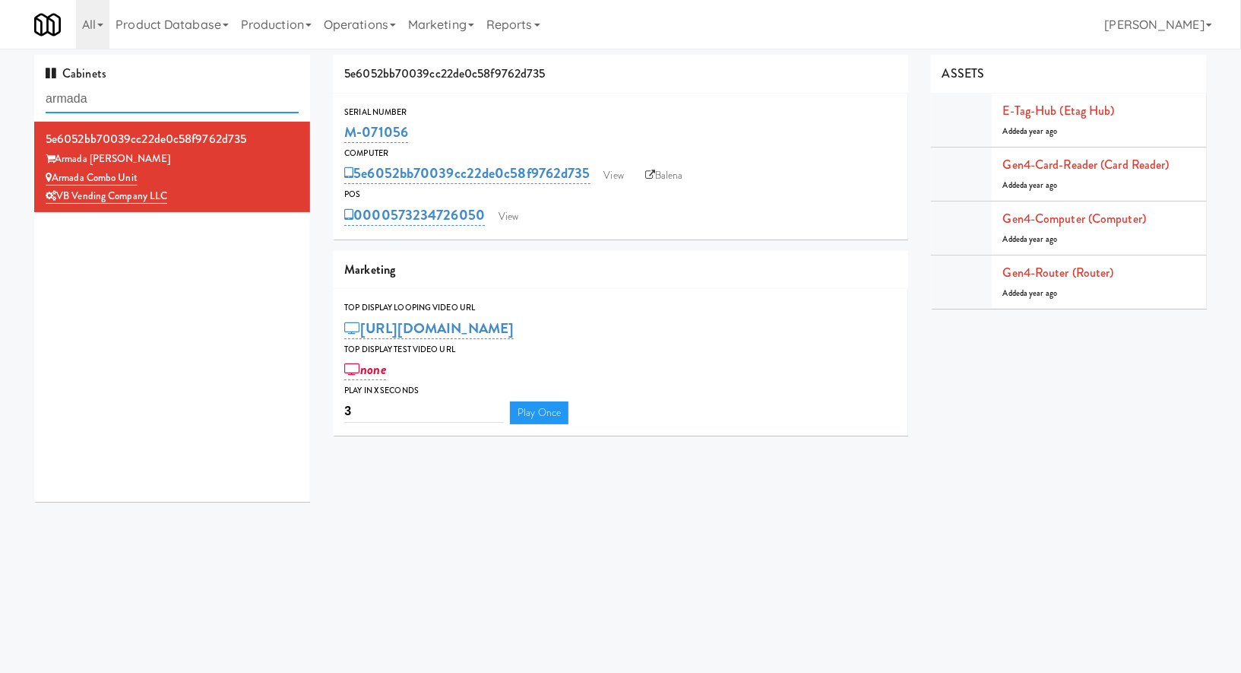
click at [177, 106] on input "armada" at bounding box center [172, 99] width 253 height 28
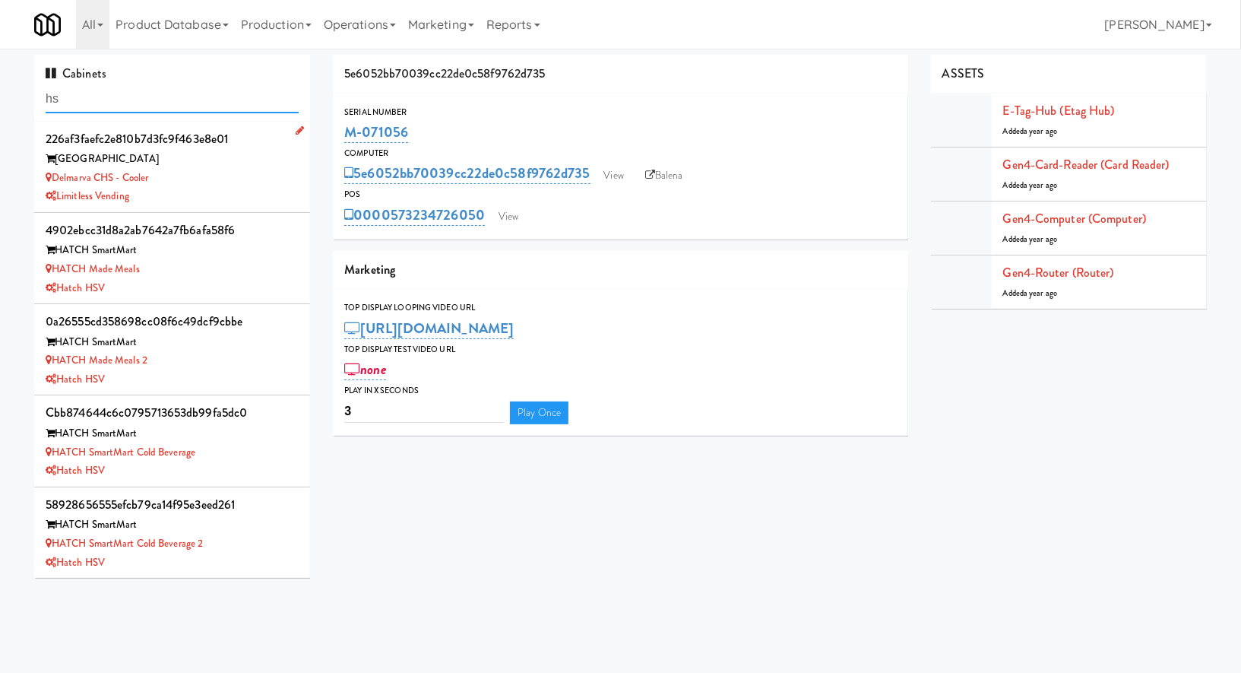
type input "hs"
click at [212, 176] on div "Delmarva CHS - Cooler" at bounding box center [172, 178] width 253 height 19
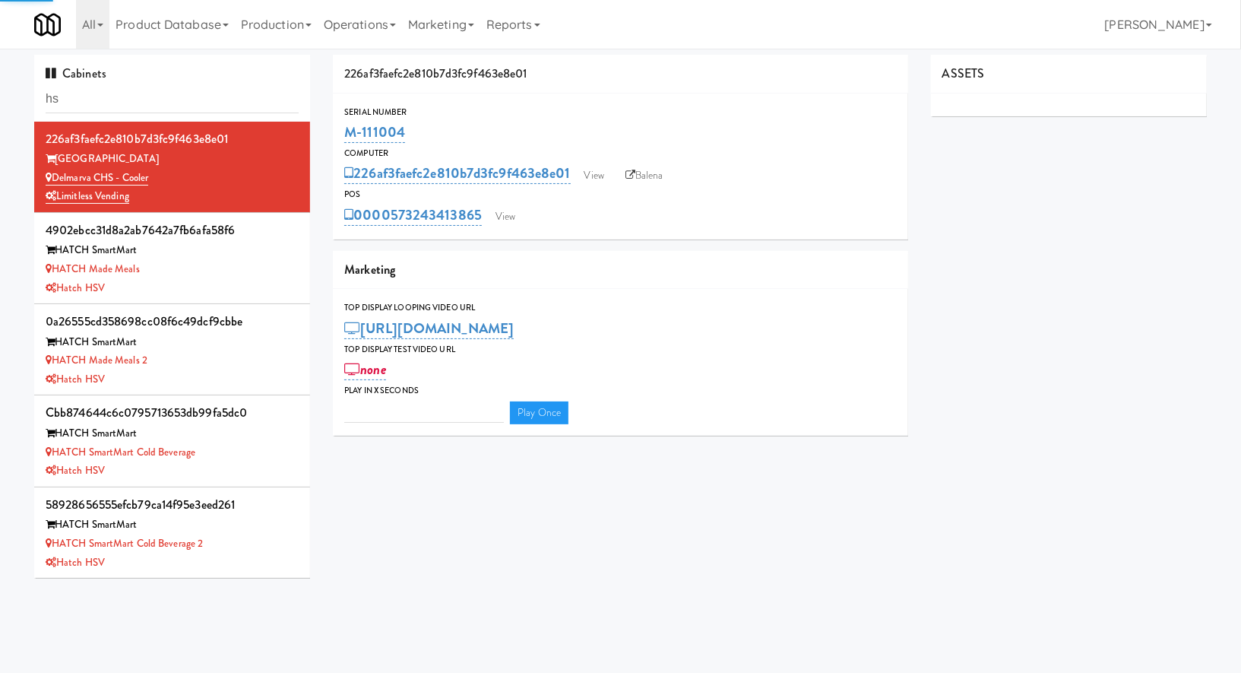
type input "3"
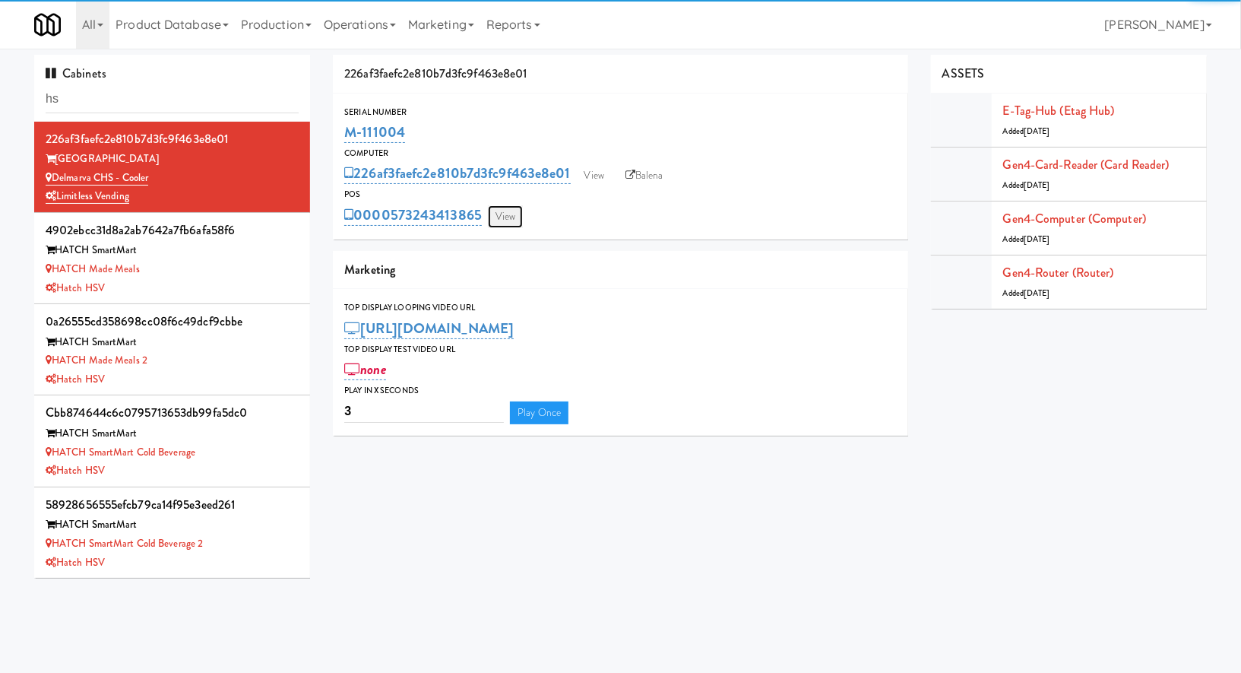
click at [518, 214] on link "View" at bounding box center [505, 216] width 35 height 23
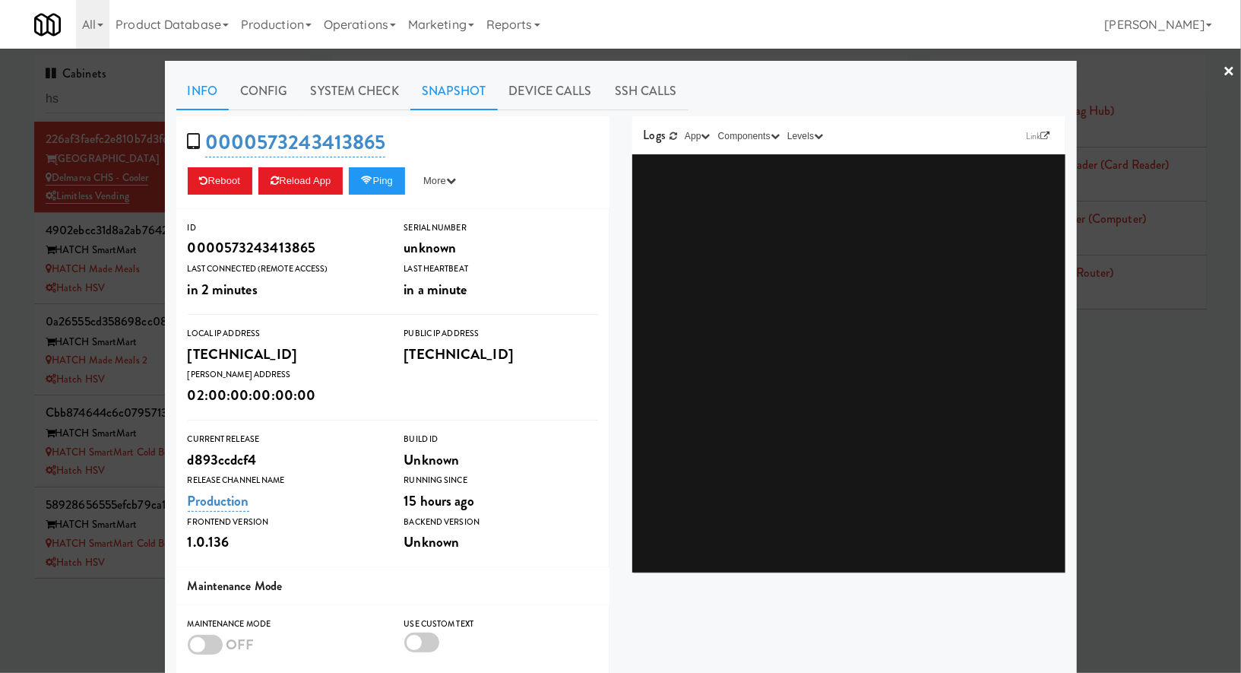
click at [444, 105] on link "Snapshot" at bounding box center [453, 91] width 87 height 38
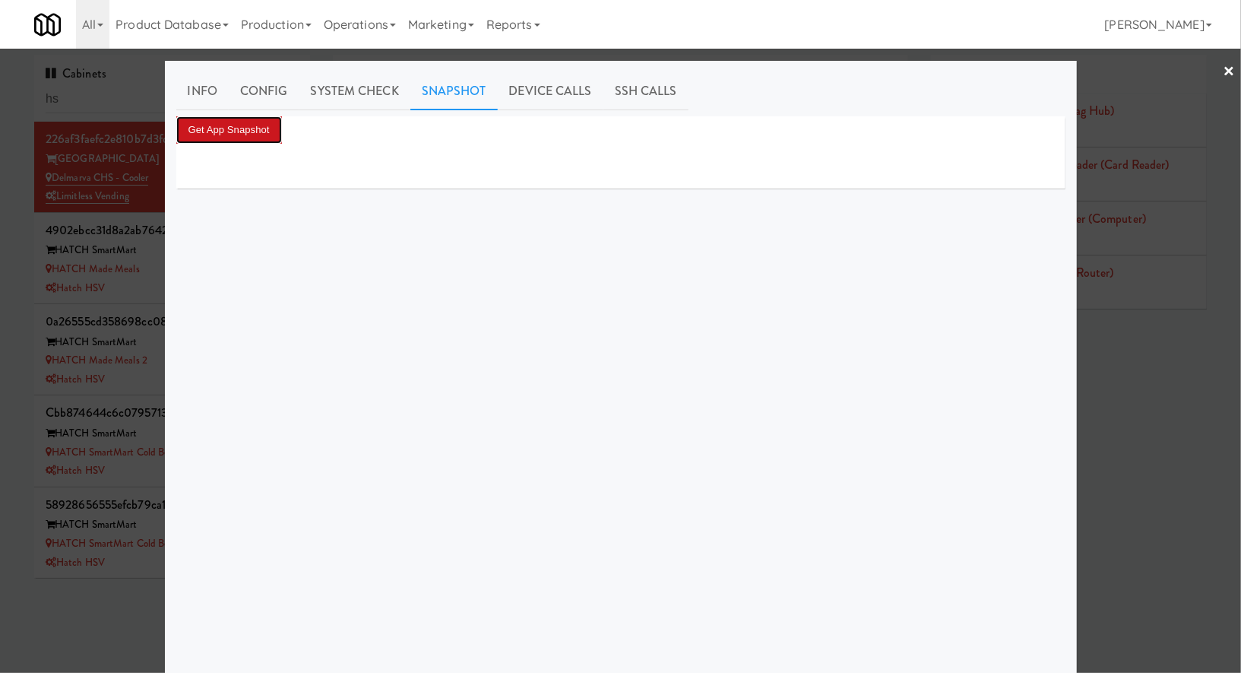
click at [261, 130] on button "Get App Snapshot" at bounding box center [229, 129] width 106 height 27
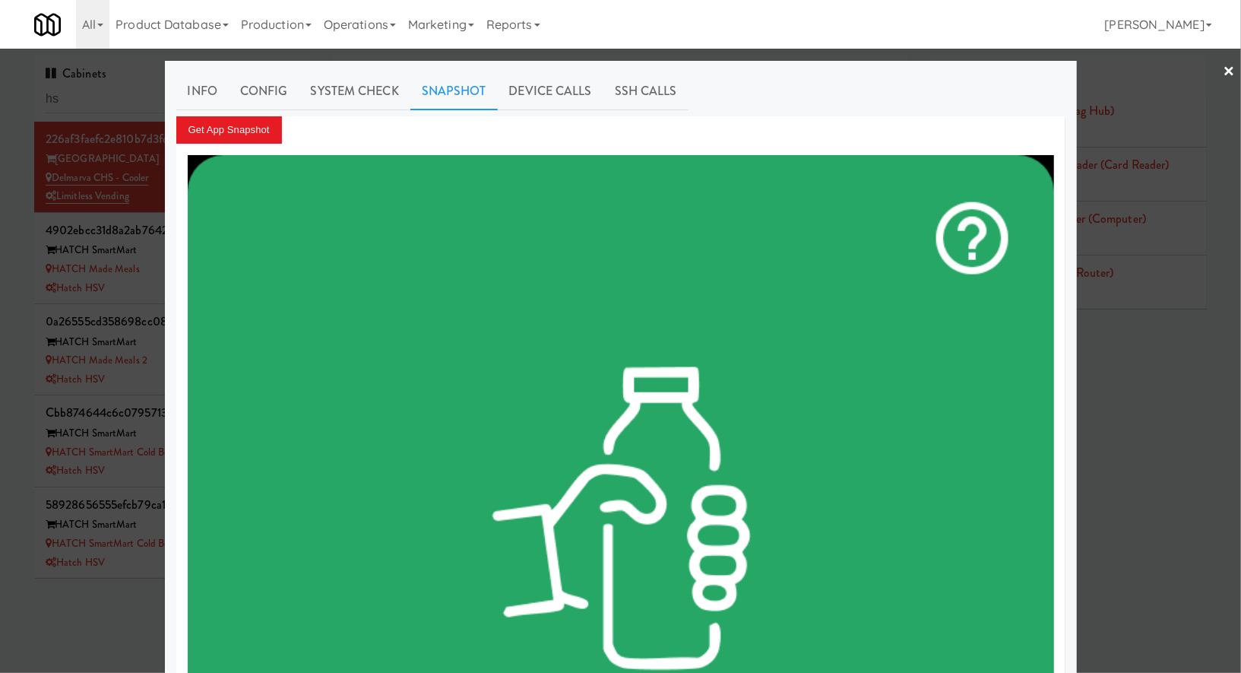
click at [138, 97] on div at bounding box center [620, 336] width 1241 height 673
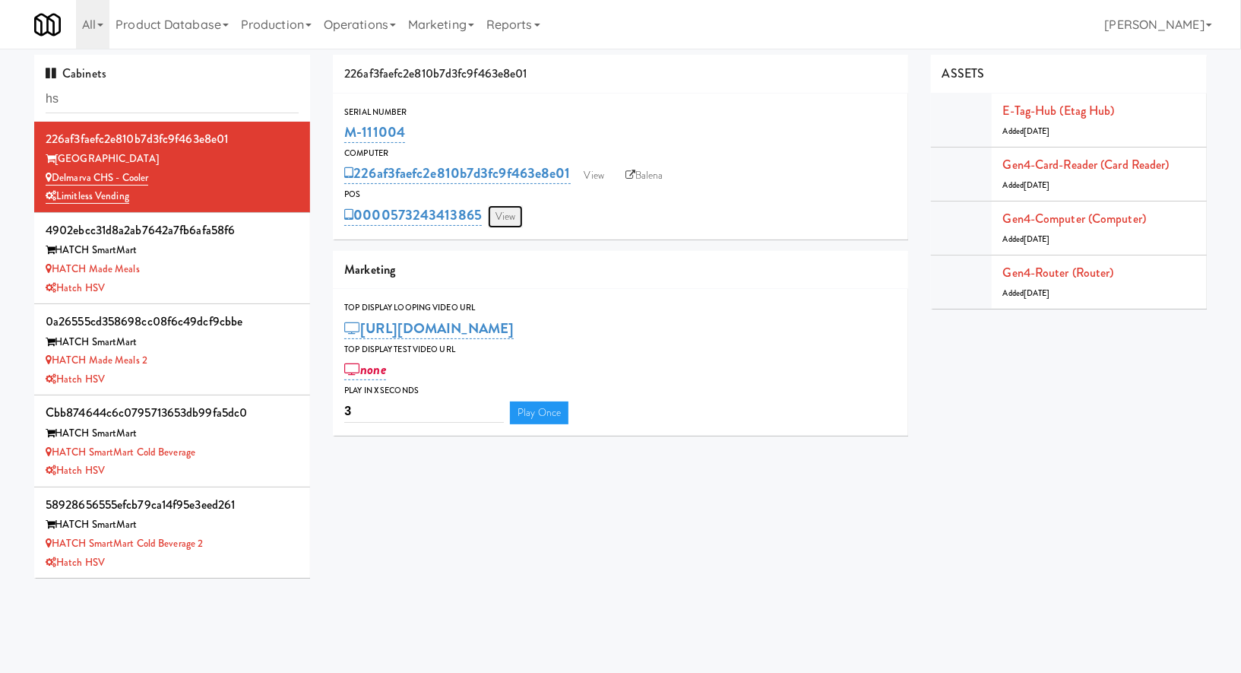
click at [511, 209] on link "View" at bounding box center [505, 216] width 35 height 23
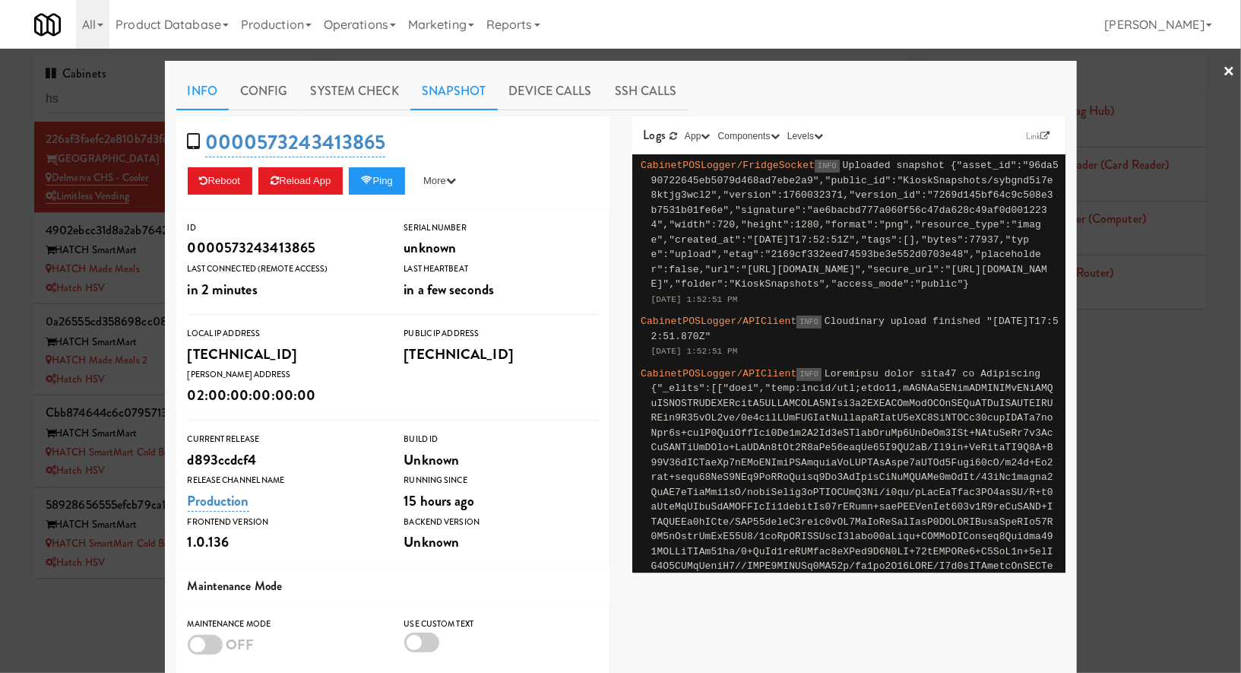
click at [466, 88] on link "Snapshot" at bounding box center [453, 91] width 87 height 38
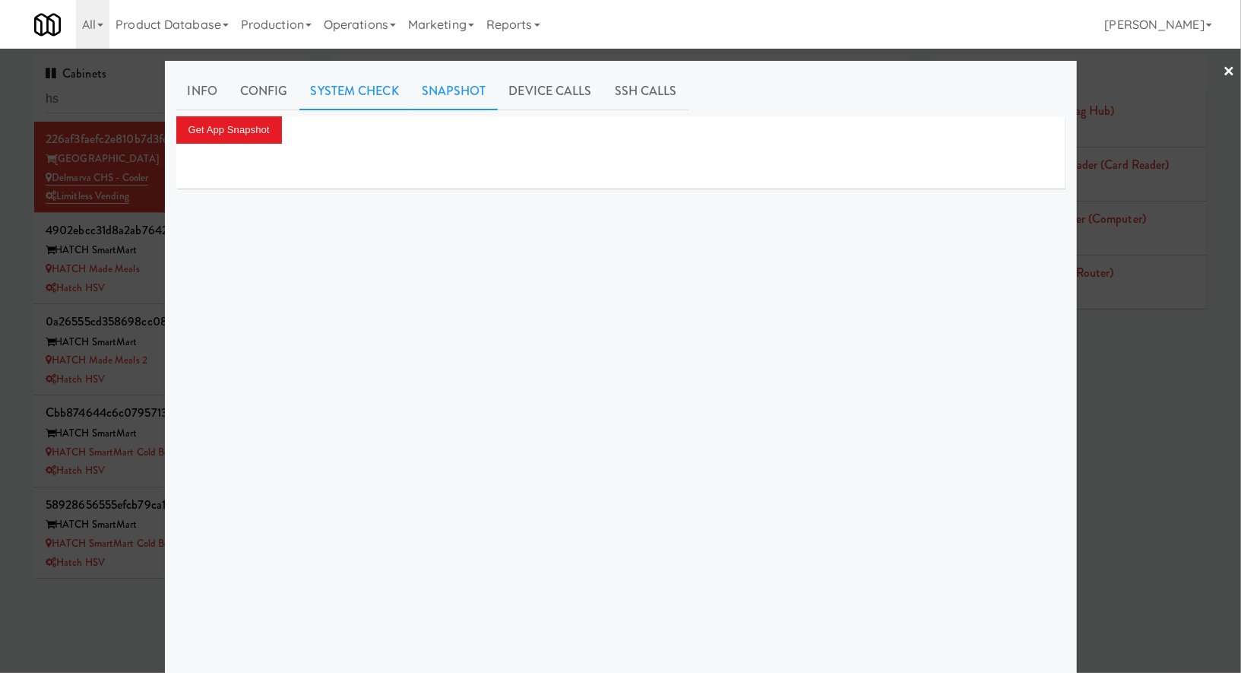
click at [347, 100] on link "System Check" at bounding box center [354, 91] width 111 height 38
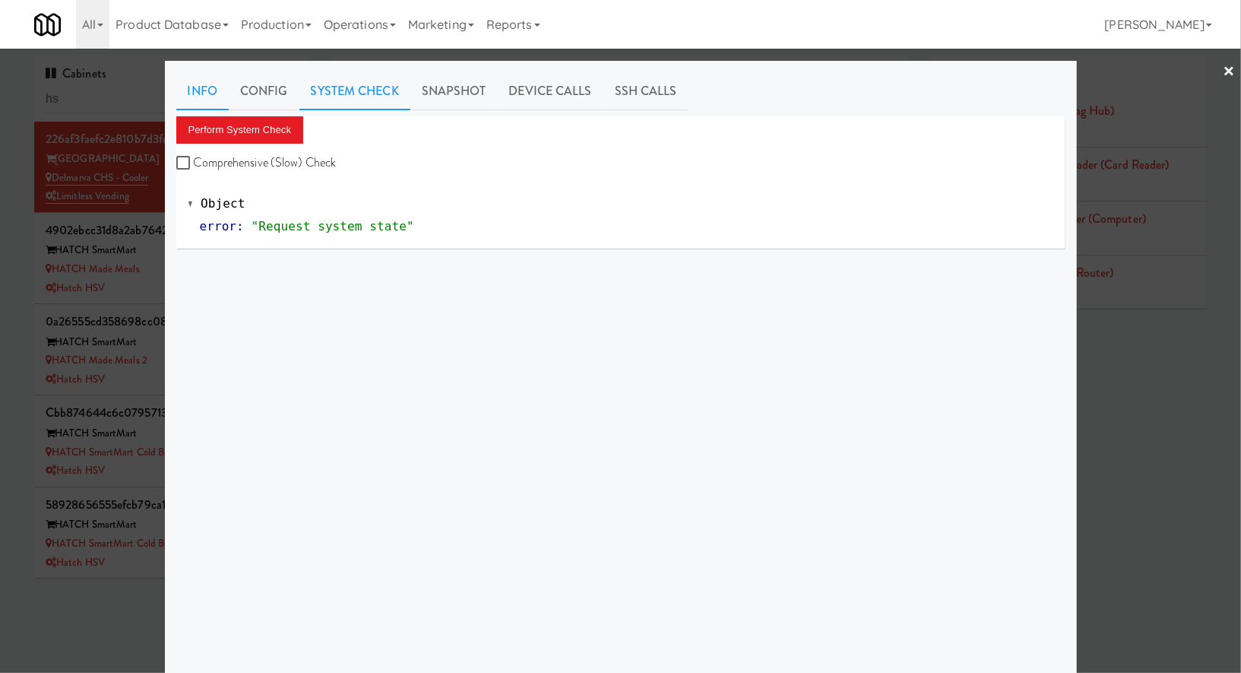
click at [200, 102] on link "Info" at bounding box center [202, 91] width 52 height 38
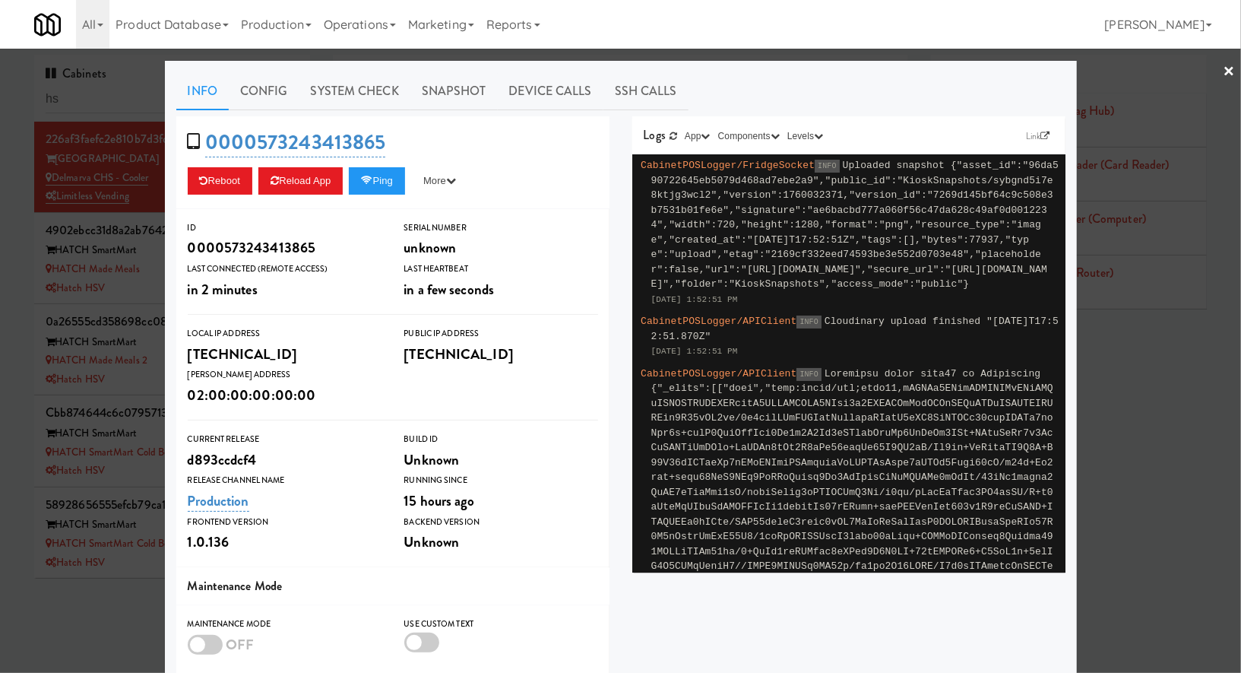
click at [134, 86] on div at bounding box center [620, 336] width 1241 height 673
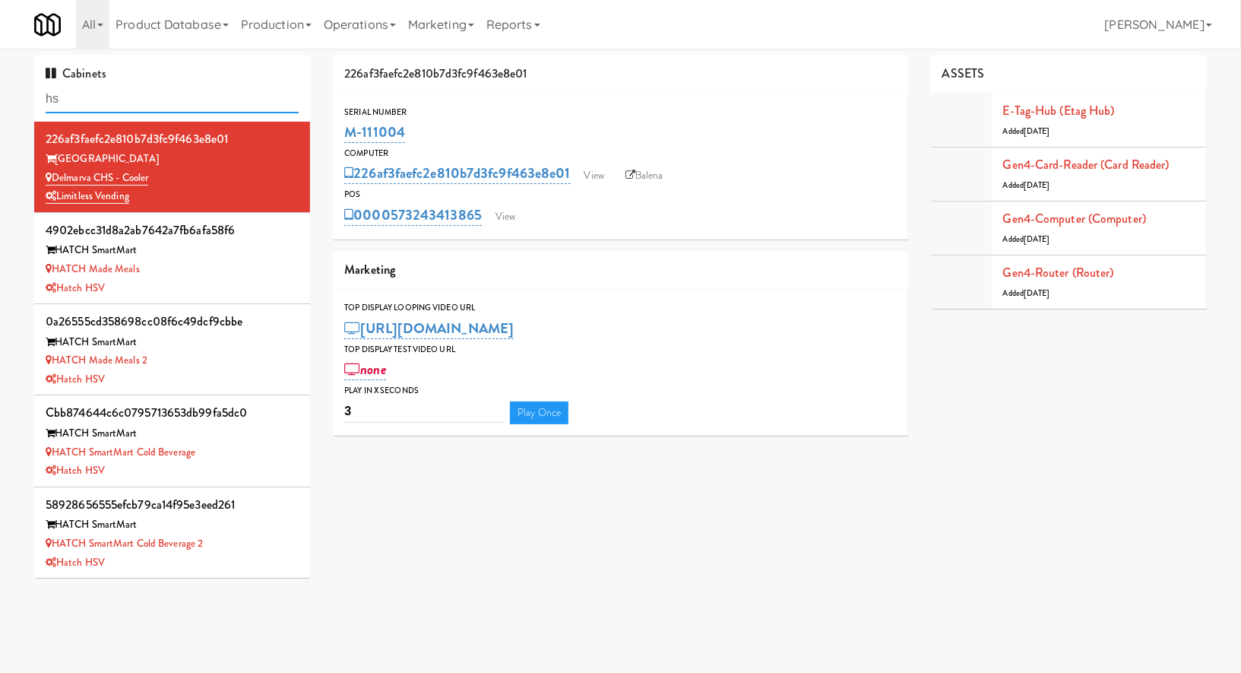
click at [216, 88] on input "hs" at bounding box center [172, 99] width 253 height 28
type input "armada"
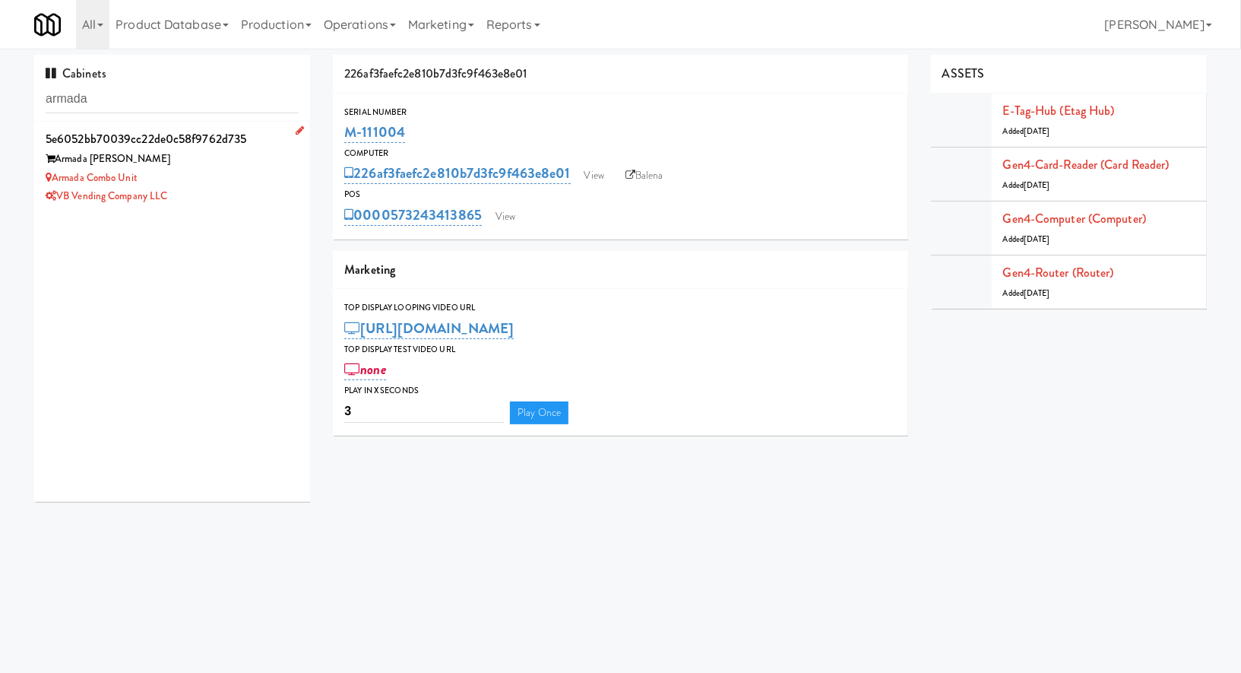
click at [249, 179] on div "Armada Combo Unit" at bounding box center [172, 178] width 253 height 19
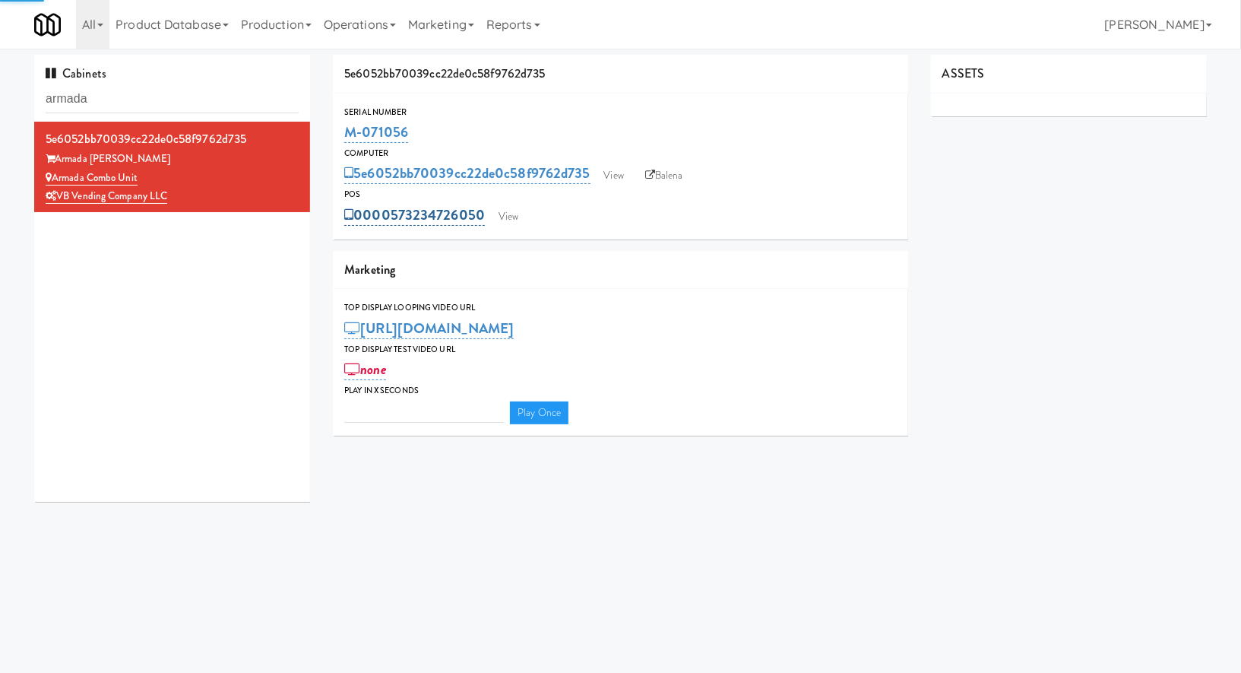
type input "3"
click at [503, 213] on link "View" at bounding box center [508, 216] width 35 height 23
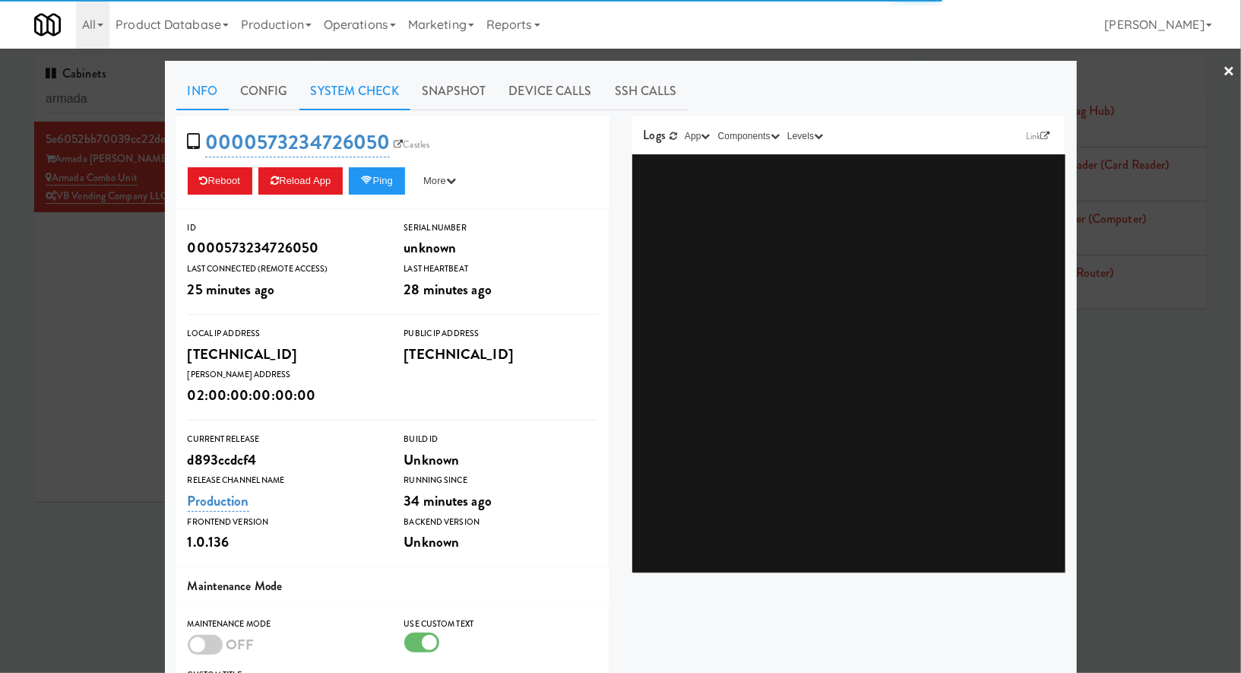
click at [377, 86] on link "System Check" at bounding box center [354, 91] width 111 height 38
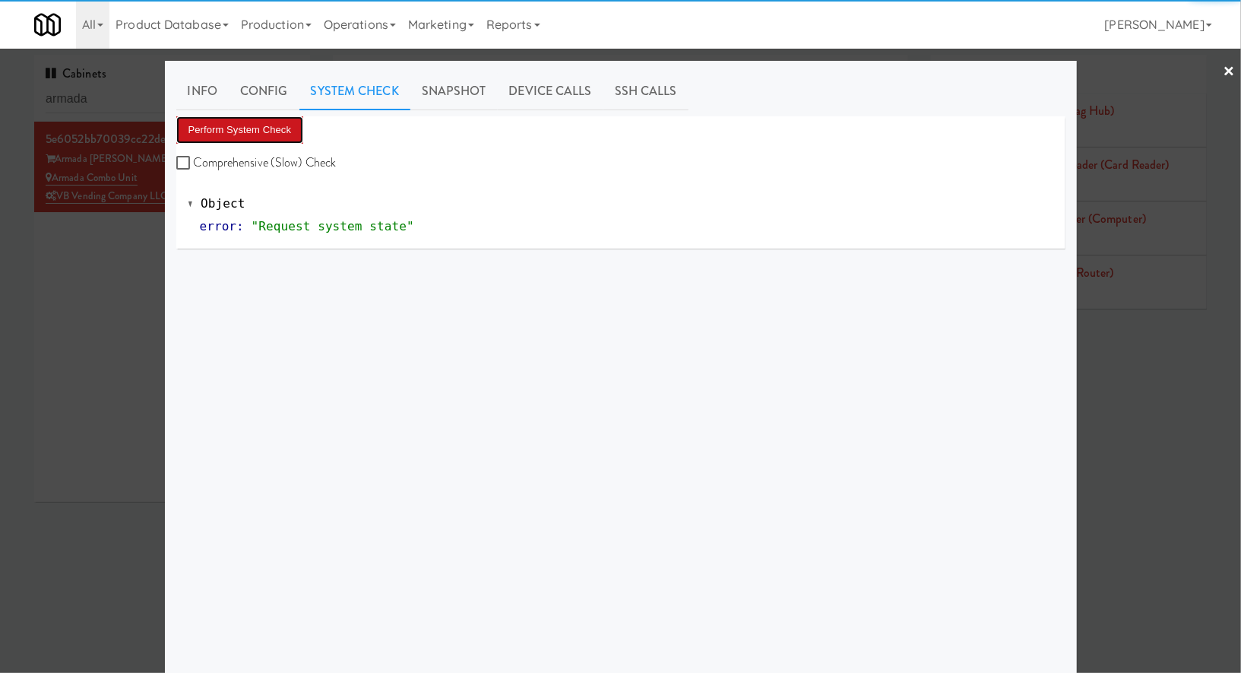
click at [293, 123] on button "Perform System Check" at bounding box center [240, 129] width 128 height 27
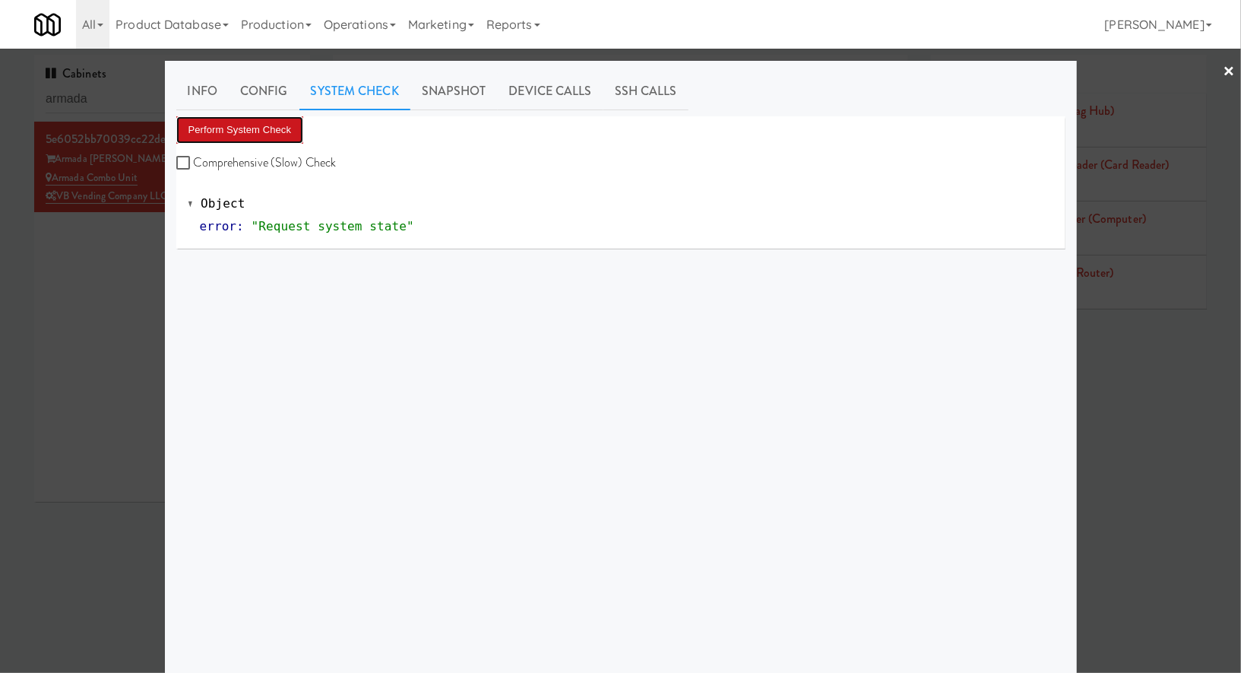
click at [283, 124] on button "Perform System Check" at bounding box center [240, 129] width 128 height 27
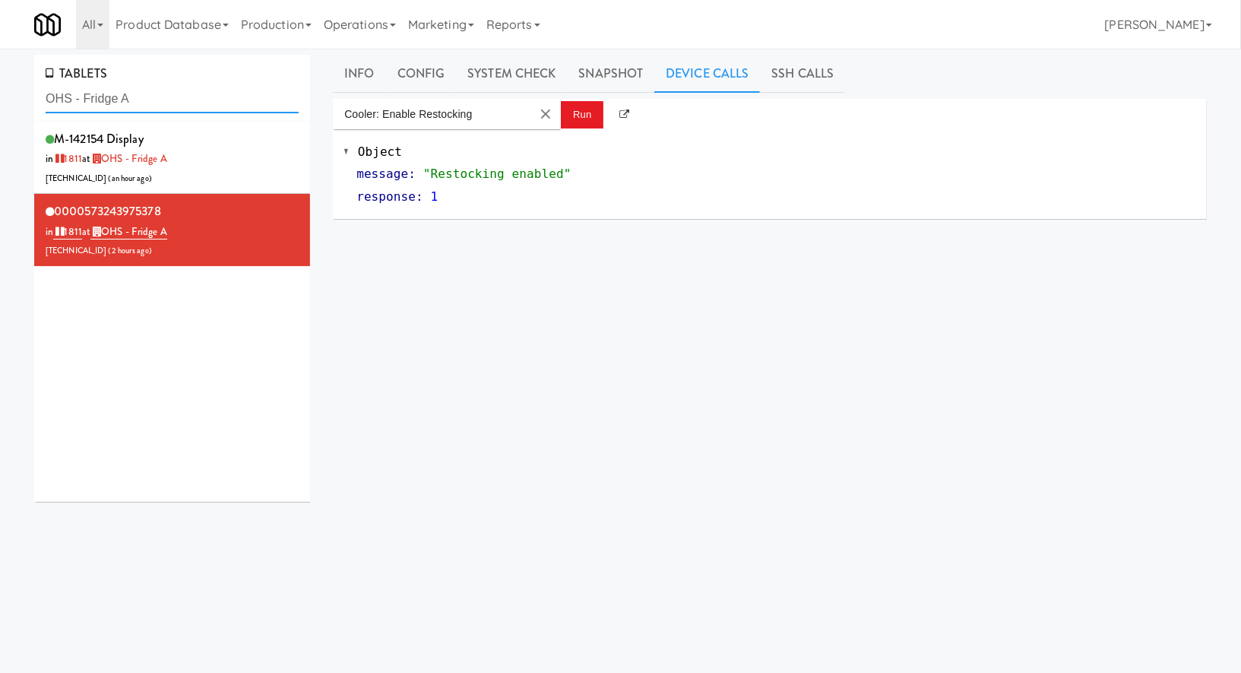
click at [115, 97] on input "OHS - Fridge A" at bounding box center [172, 99] width 253 height 28
paste input "BMP - Cooler"
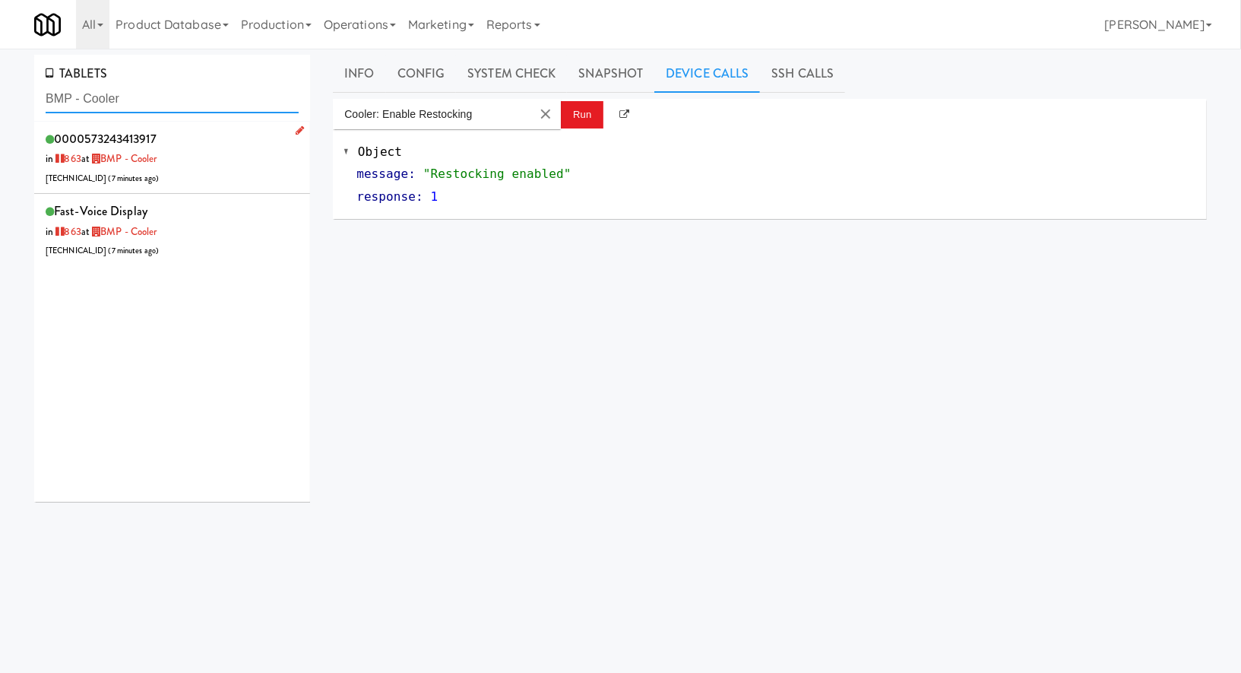
type input "BMP - Cooler"
click at [220, 170] on div "0000573243413917 in 863 at BMP - Cooler 206.0.69.185 ( 7 minutes ago )" at bounding box center [172, 158] width 253 height 60
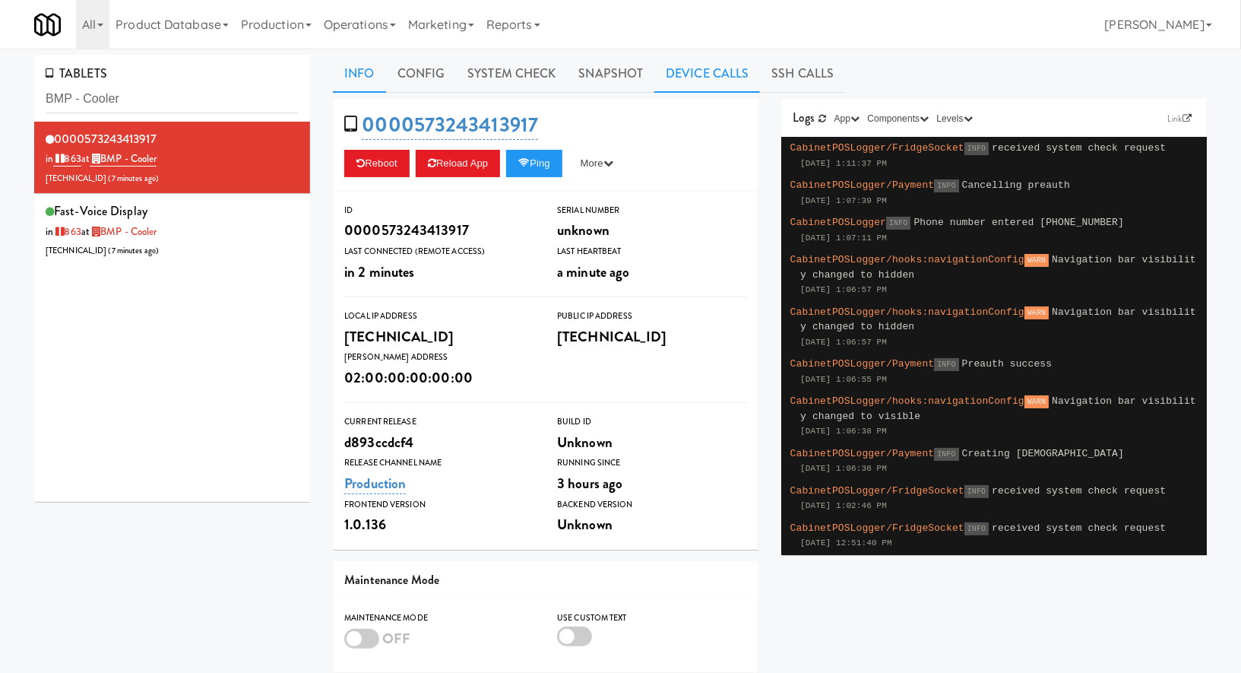
click at [697, 76] on link "Device Calls" at bounding box center [707, 74] width 106 height 38
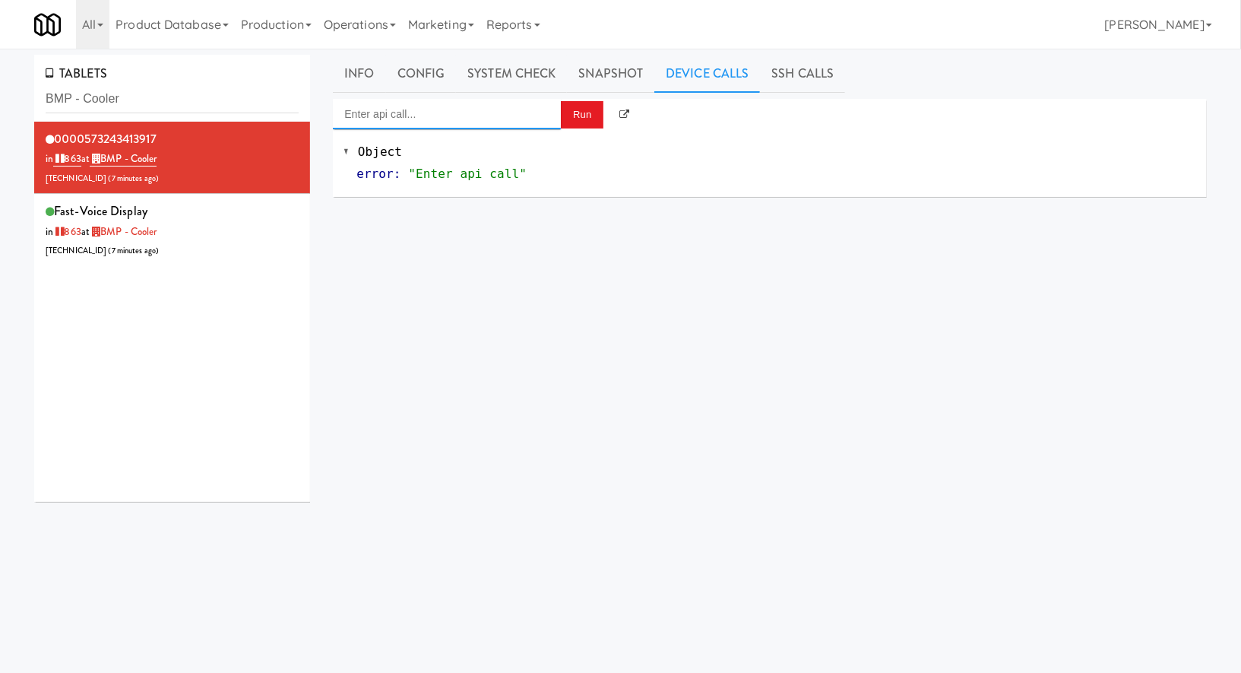
click at [490, 112] on input "Enter api call..." at bounding box center [447, 114] width 228 height 30
click at [496, 138] on div "Cooler: Enable Restocking" at bounding box center [446, 138] width 205 height 20
type input "Cooler: Enable Restocking"
click at [565, 120] on button "Run" at bounding box center [582, 114] width 43 height 27
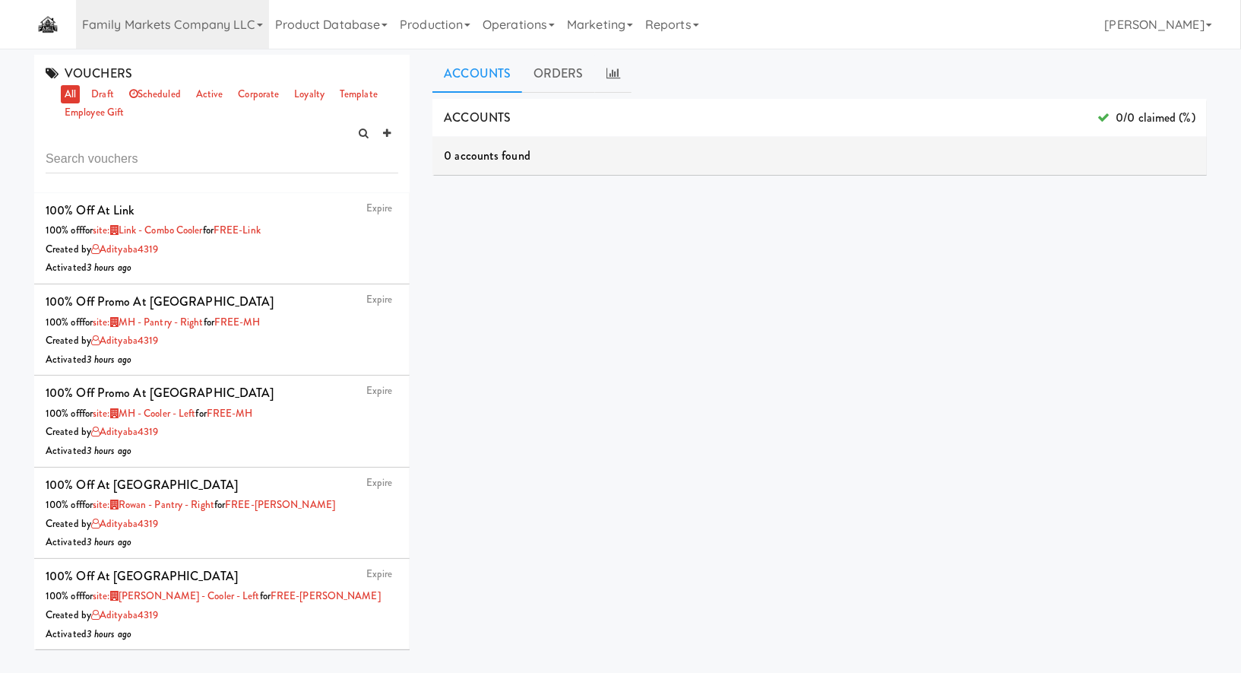
scroll to position [173, 0]
